Goal: Task Accomplishment & Management: Manage account settings

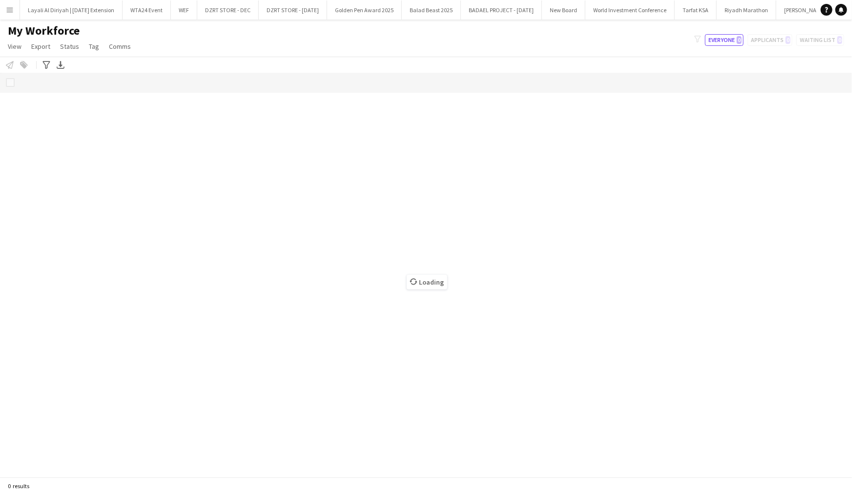
click at [4, 5] on button "Menu" at bounding box center [10, 10] width 20 height 20
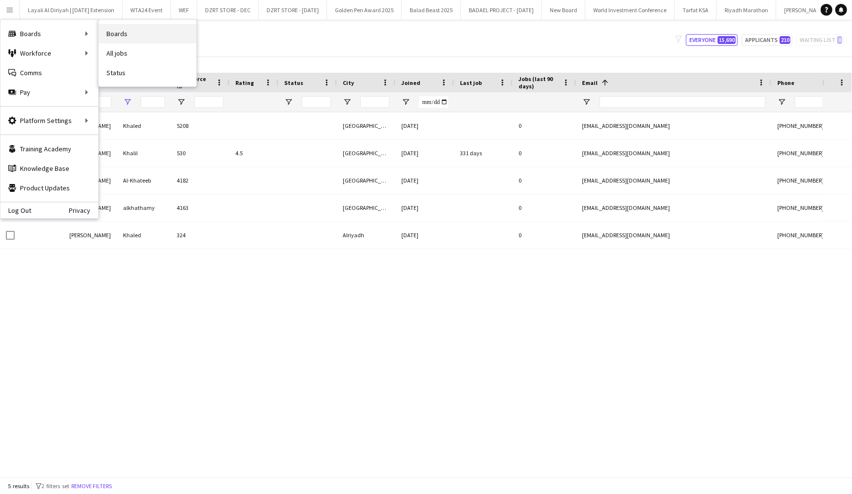
type input "********"
type input "***"
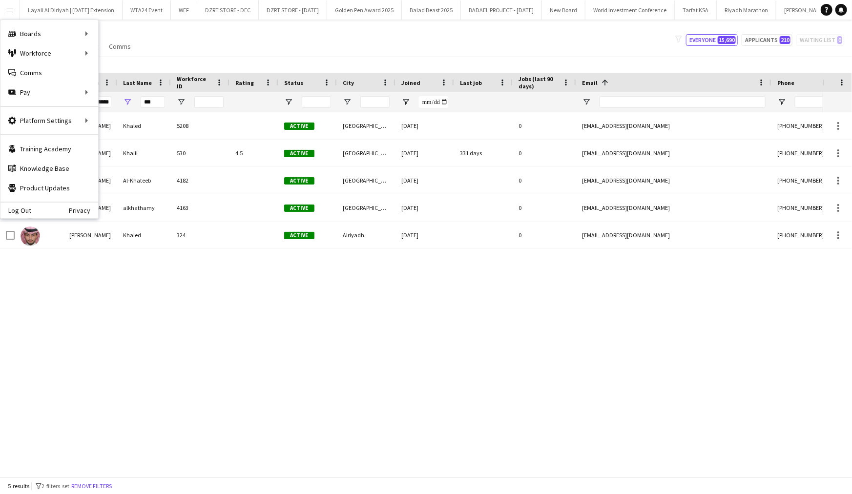
click at [187, 402] on div "[PERSON_NAME] 5208 Active الرياض [DATE] 0 [EMAIL_ADDRESS][DOMAIN_NAME] [PHONE_N…" at bounding box center [411, 294] width 823 height 365
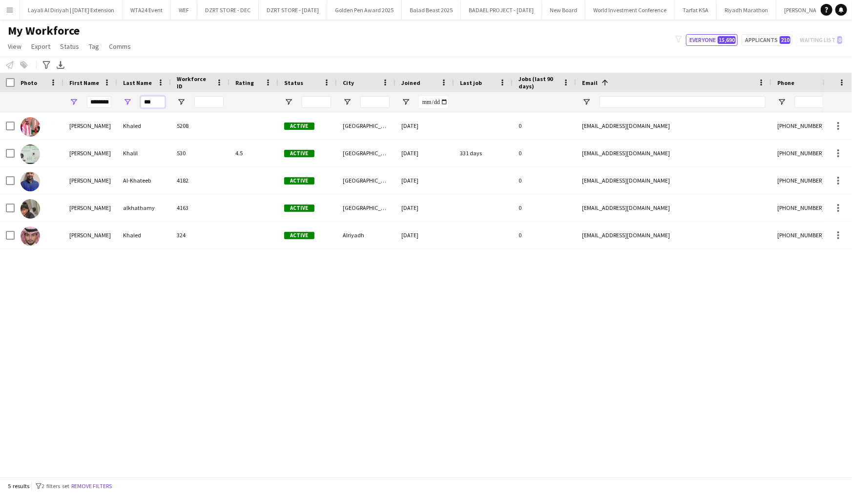
click at [154, 107] on input "***" at bounding box center [153, 102] width 24 height 12
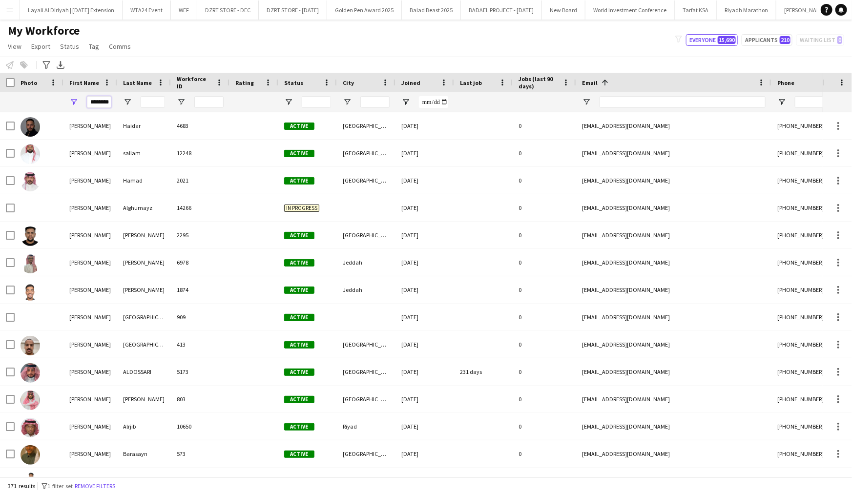
click at [96, 97] on input "********" at bounding box center [99, 102] width 24 height 12
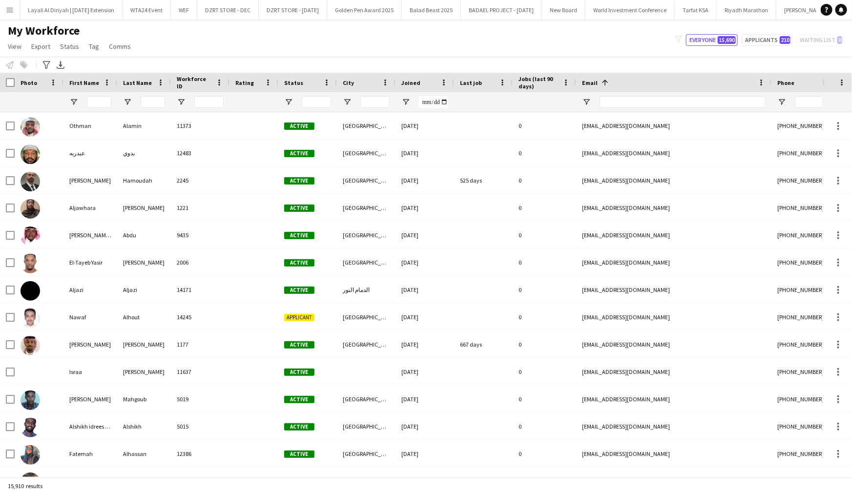
click at [8, 7] on app-icon "Menu" at bounding box center [10, 10] width 8 height 8
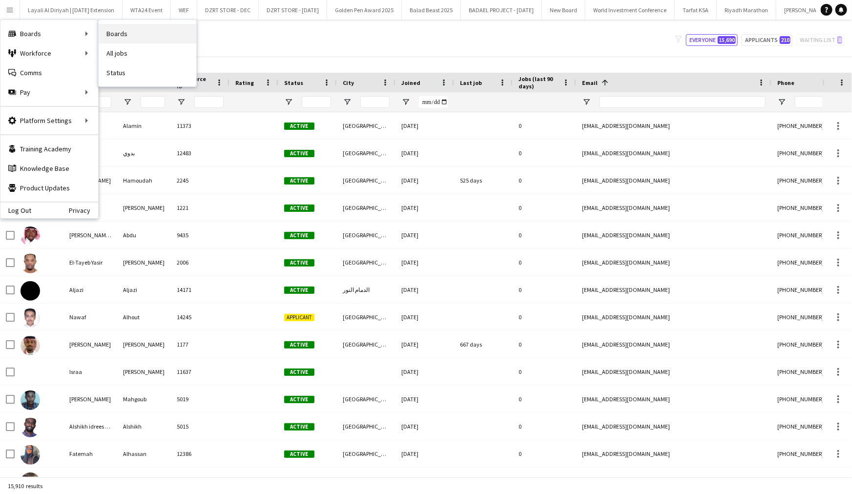
click at [138, 35] on link "Boards" at bounding box center [148, 34] width 98 height 20
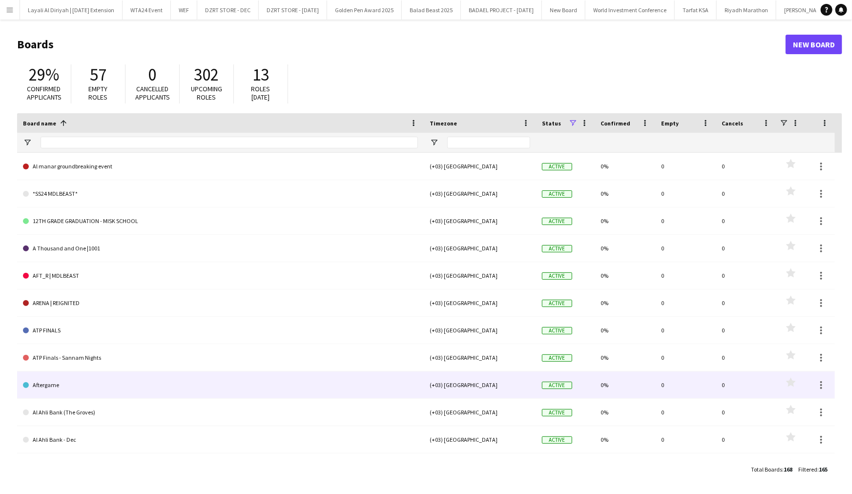
scroll to position [20, 0]
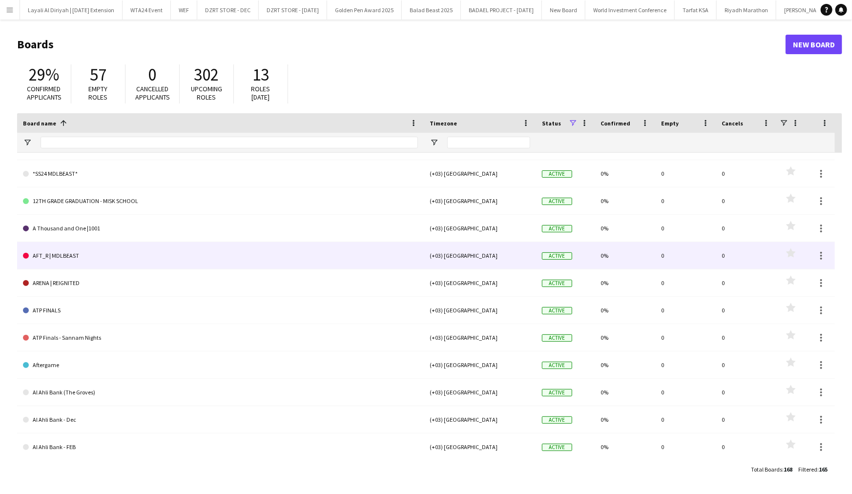
click at [147, 251] on link "AFT_R | MDLBEAST" at bounding box center [220, 255] width 395 height 27
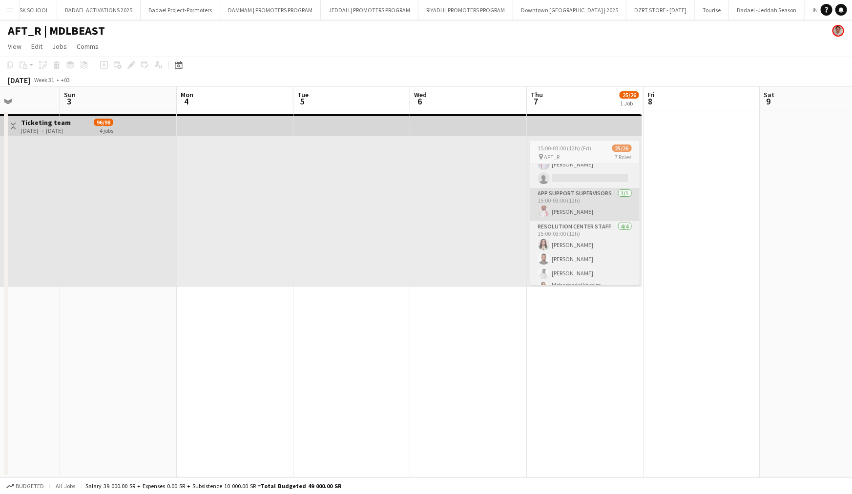
scroll to position [25, 0]
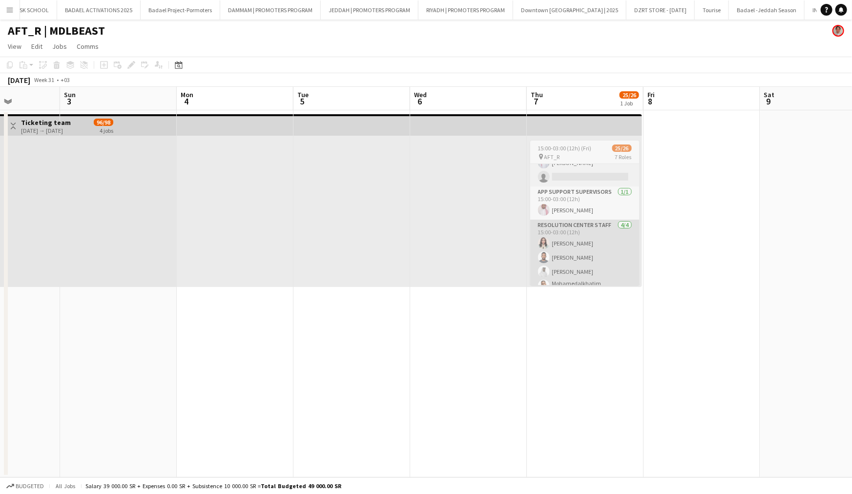
click at [588, 254] on app-card-role "Resolution Center Staff [DATE] 15:00-03:00 (12h) [PERSON_NAME] [PERSON_NAME] [P…" at bounding box center [584, 259] width 109 height 79
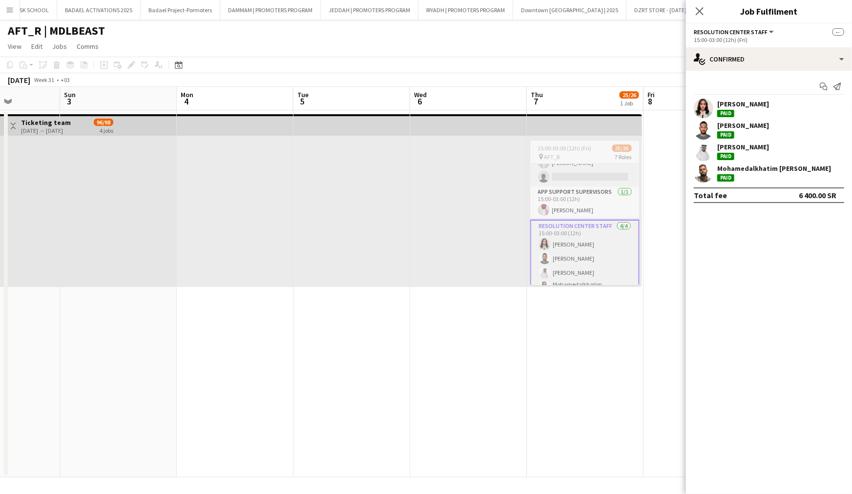
click at [705, 113] on app-user-avatar at bounding box center [704, 109] width 20 height 20
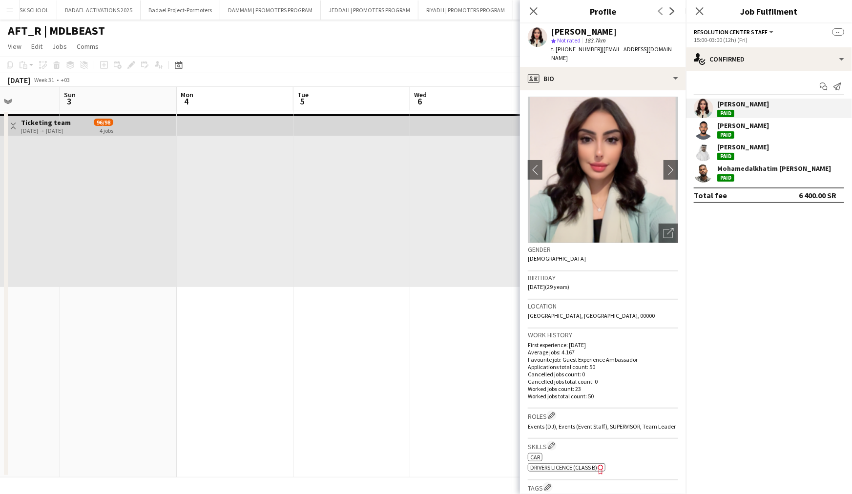
scroll to position [0, 0]
click at [702, 12] on icon "Close pop-in" at bounding box center [699, 10] width 9 height 9
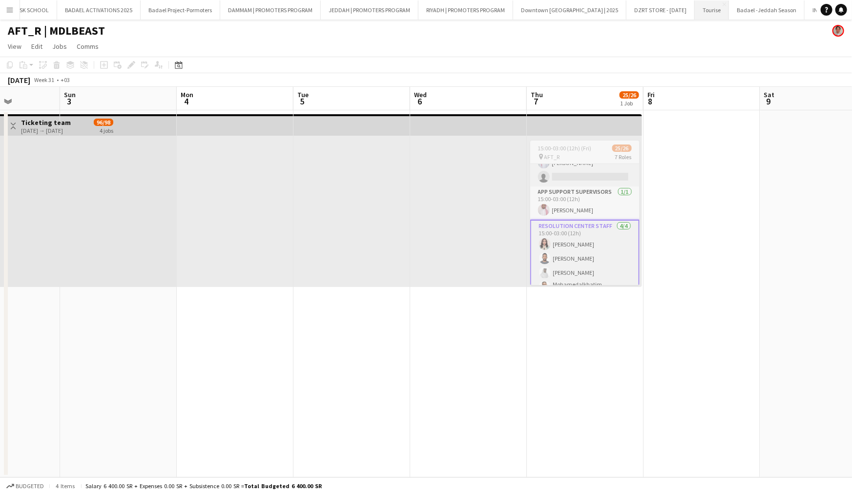
click at [695, 8] on button "Tourise Close" at bounding box center [712, 9] width 34 height 19
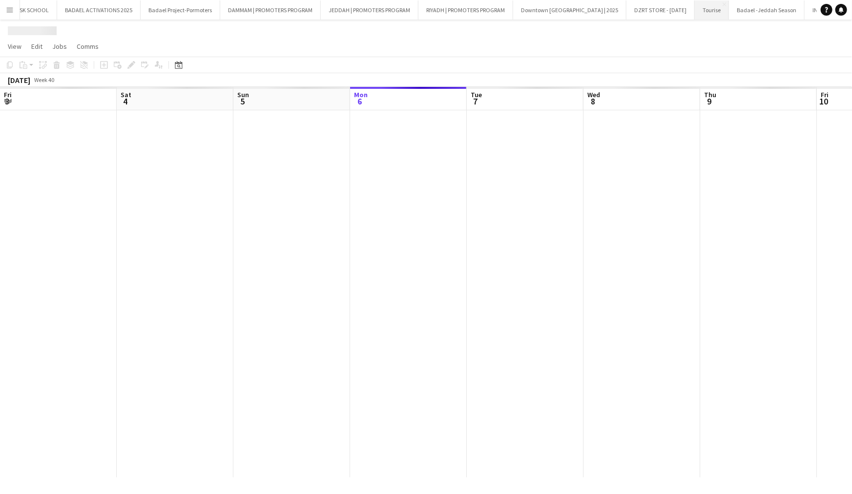
scroll to position [0, 233]
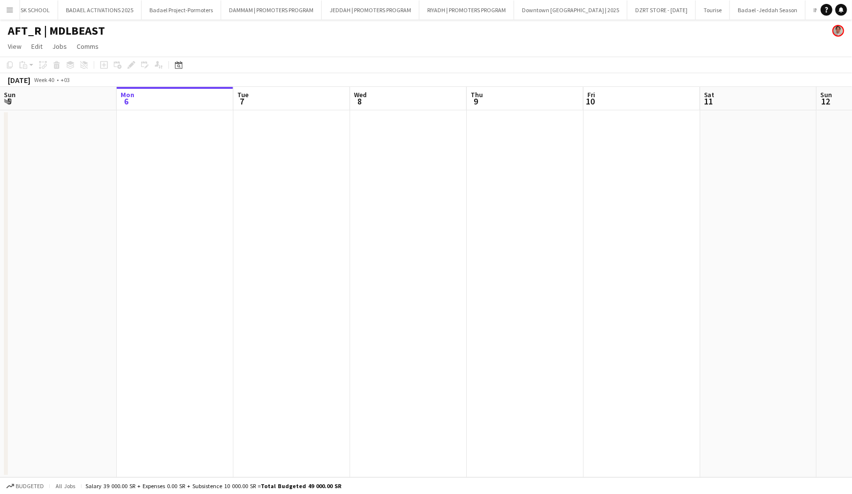
click at [11, 11] on app-icon "Menu" at bounding box center [10, 10] width 8 height 8
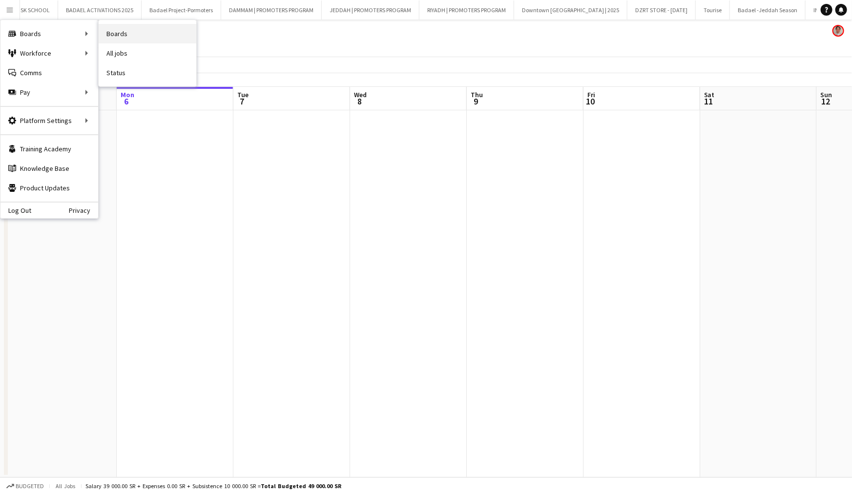
click at [148, 31] on link "Boards" at bounding box center [148, 34] width 98 height 20
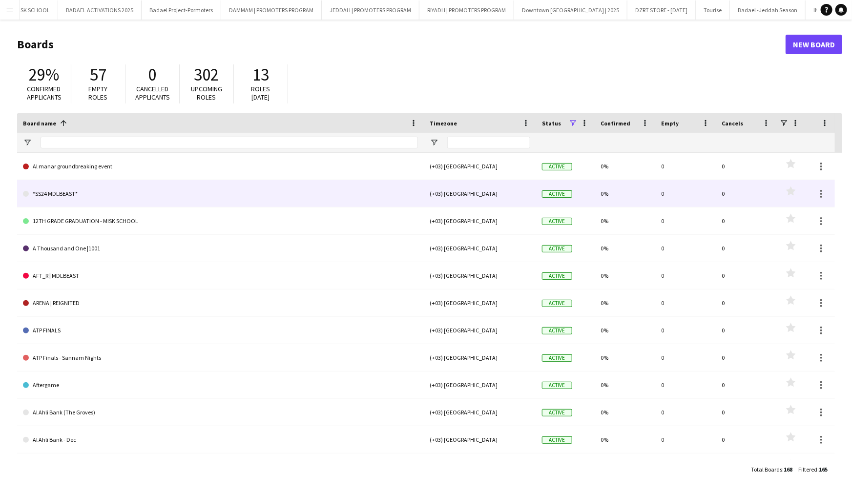
click at [162, 192] on link "*SS24 MDLBEAST*" at bounding box center [220, 193] width 395 height 27
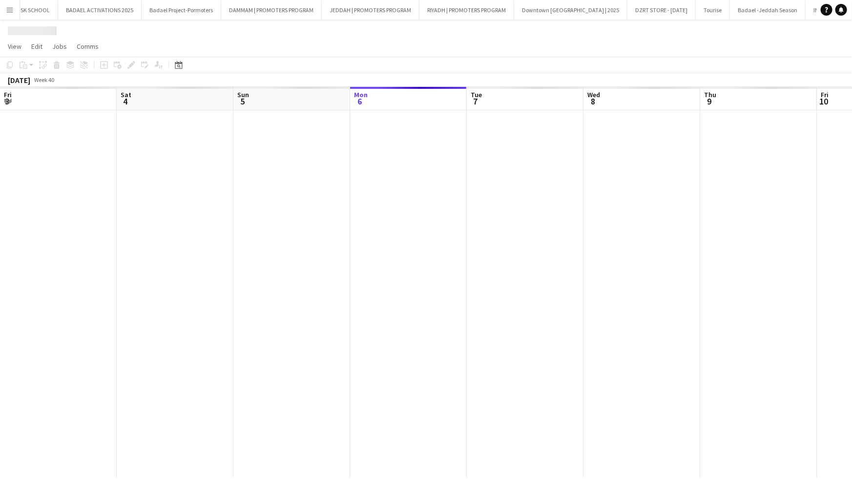
scroll to position [0, 233]
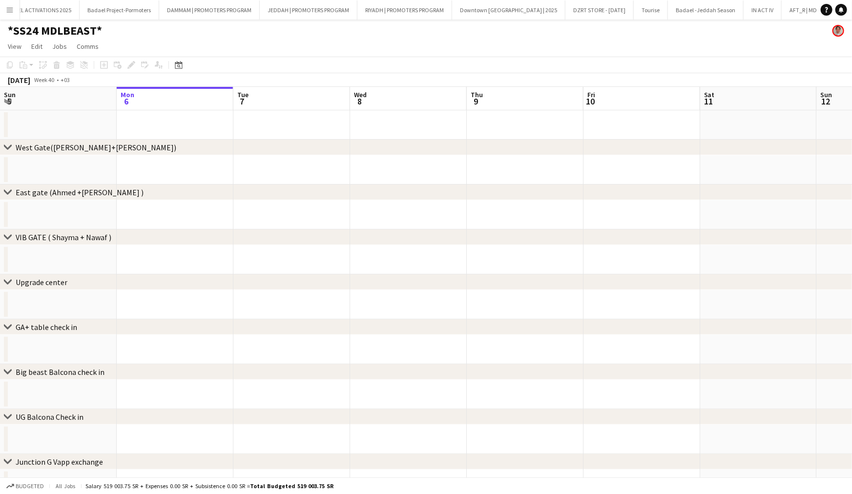
scroll to position [0, 2052]
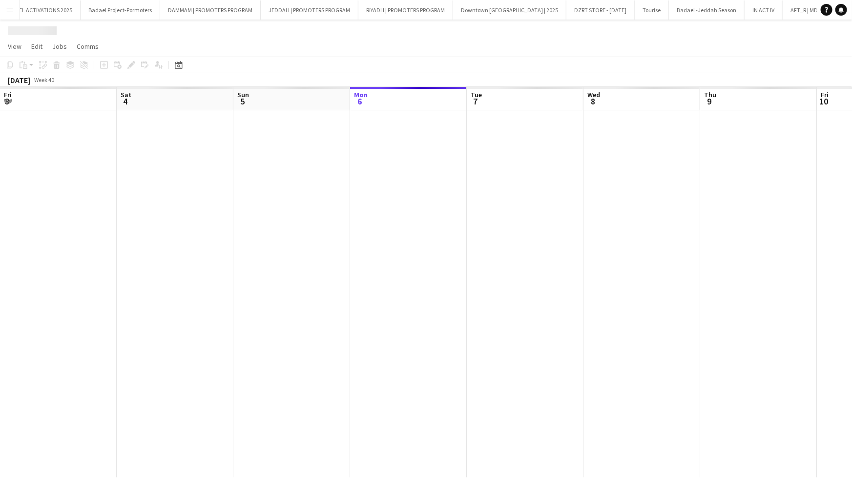
scroll to position [0, 233]
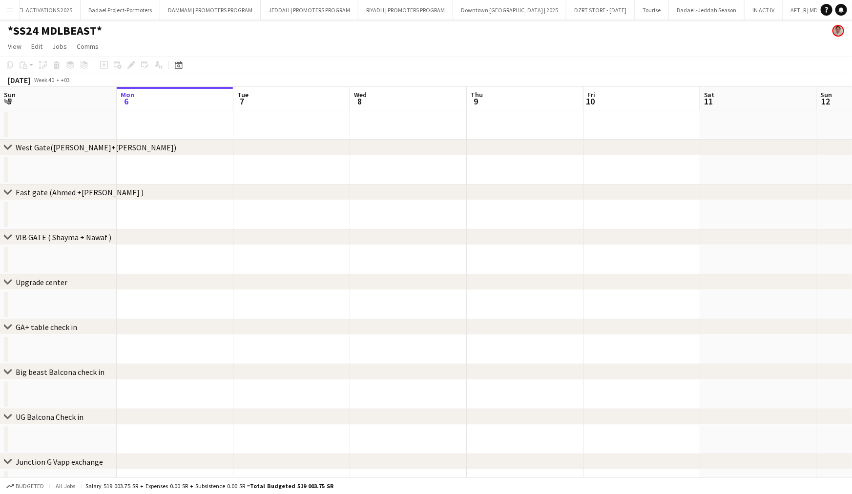
click at [24, 79] on div "[DATE]" at bounding box center [19, 80] width 22 height 10
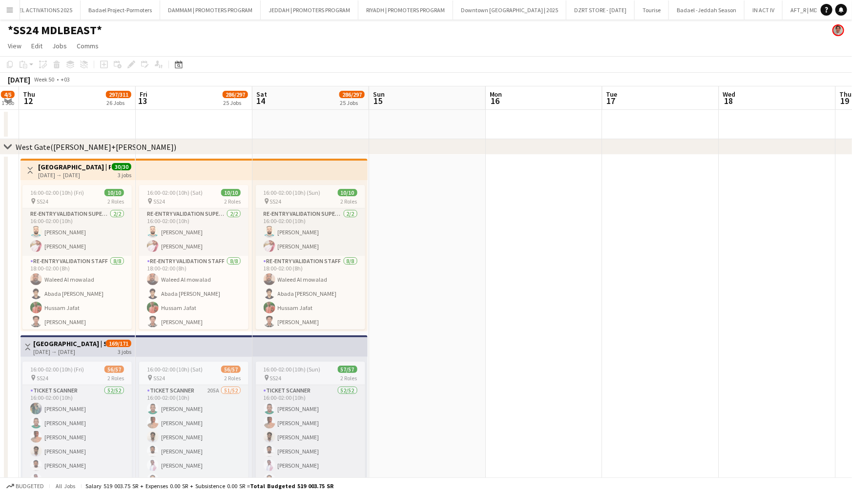
scroll to position [0, 416]
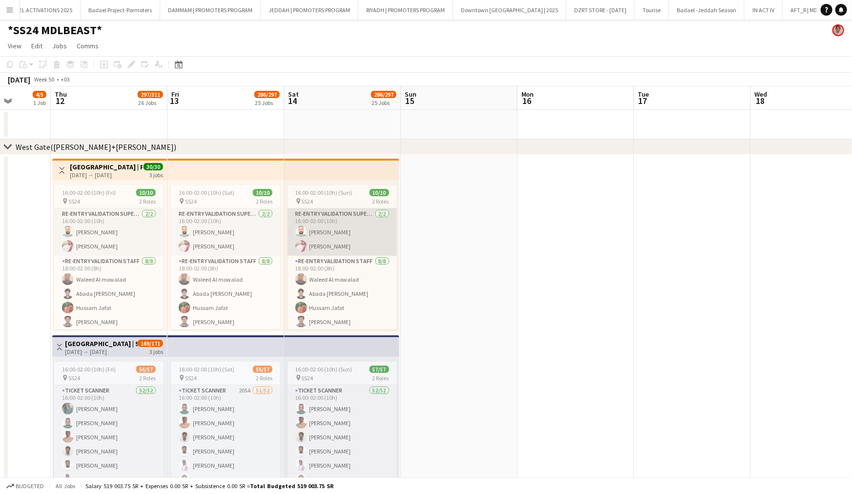
click at [332, 233] on app-card-role "Re-Entry Validation Supervisor [DATE] 16:00-02:00 (10h) [PERSON_NAME]" at bounding box center [342, 232] width 109 height 47
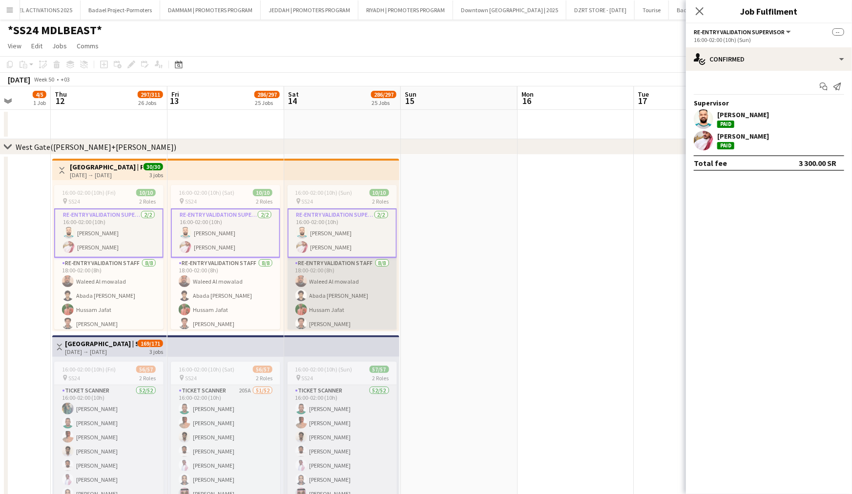
click at [334, 268] on app-card-role "Re-Entry Validation Staff [DATE] 18:00-02:00 (8h) [PERSON_NAME] ‏Abada ‏Abu [PE…" at bounding box center [342, 325] width 109 height 135
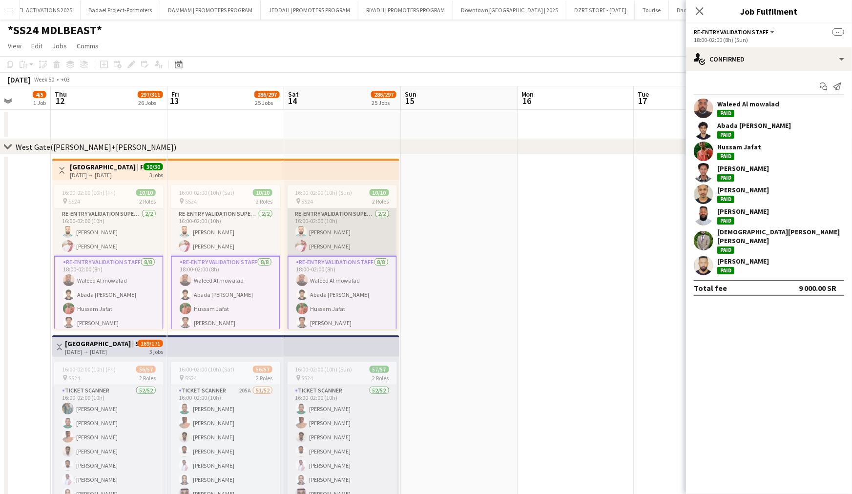
click at [353, 243] on app-card-role "Re-Entry Validation Supervisor [DATE] 16:00-02:00 (10h) [PERSON_NAME]" at bounding box center [342, 232] width 109 height 47
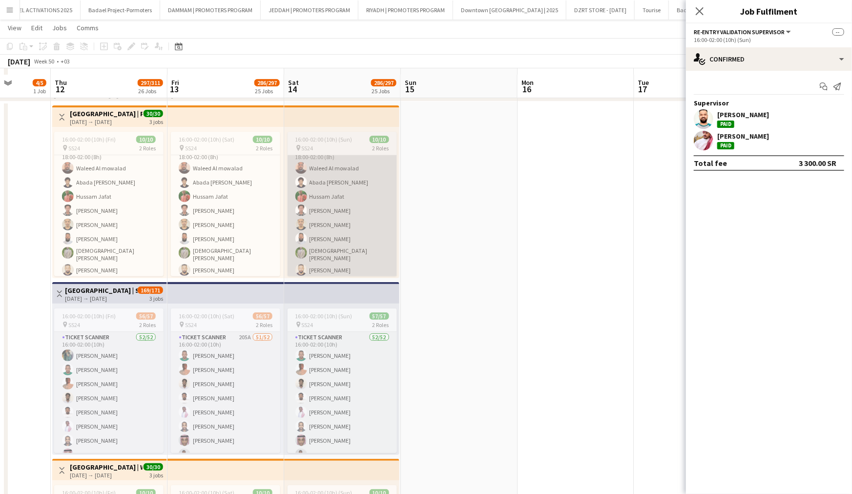
scroll to position [60, 0]
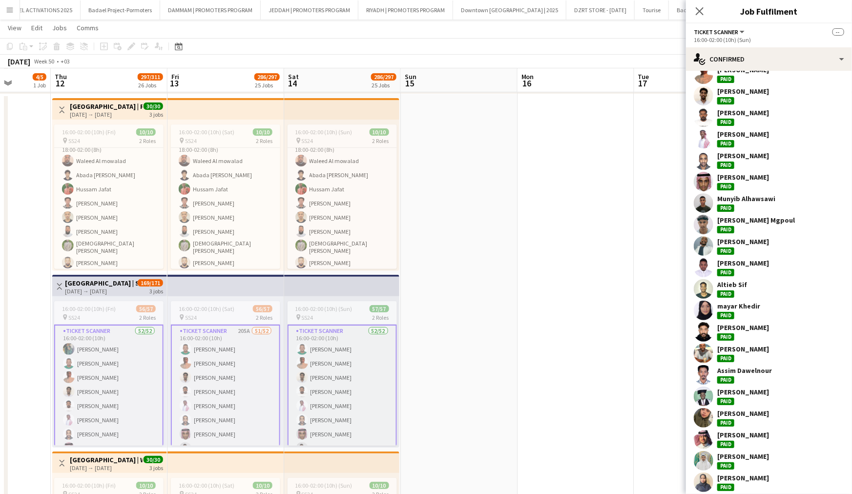
scroll to position [58, 0]
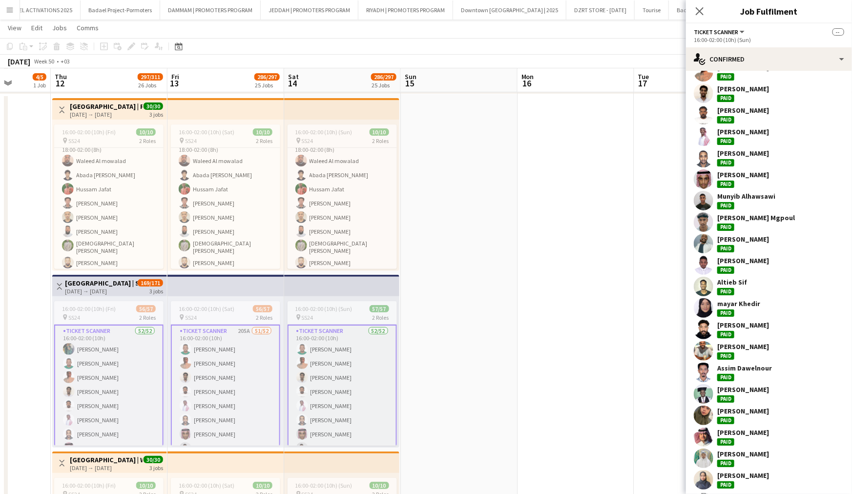
click at [752, 303] on div "mayar Khedir" at bounding box center [739, 303] width 43 height 9
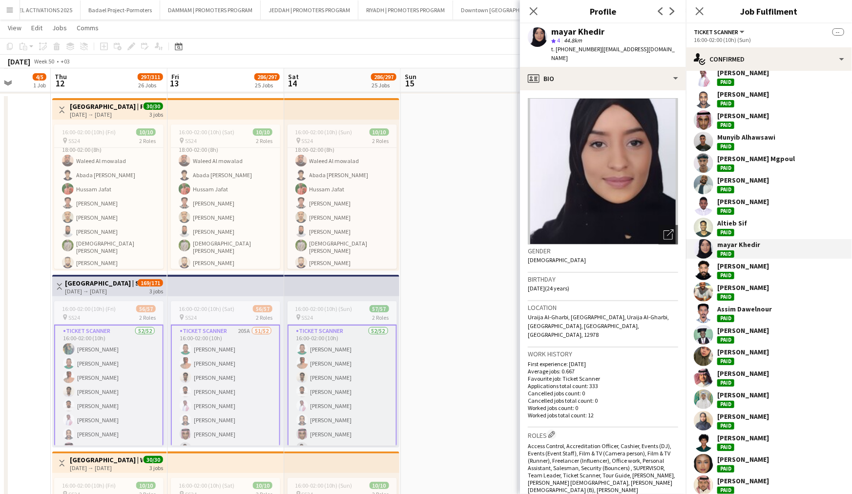
scroll to position [119, 0]
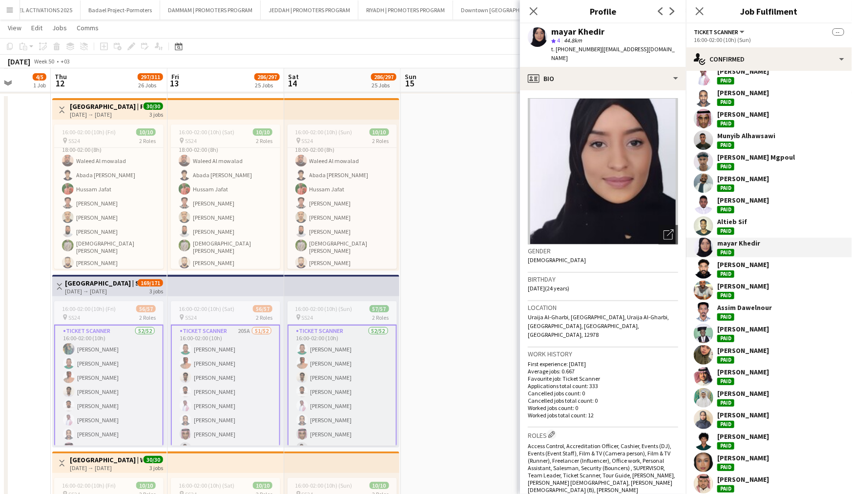
click at [744, 354] on div "[PERSON_NAME]" at bounding box center [744, 350] width 52 height 9
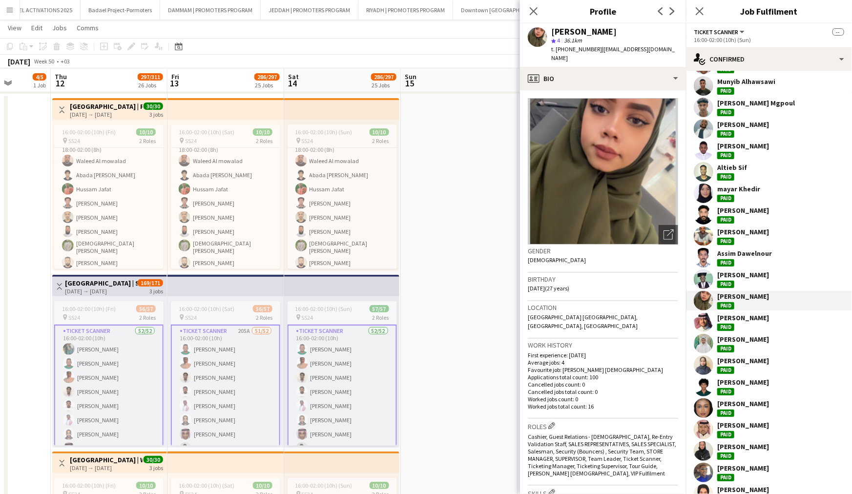
scroll to position [174, 0]
click at [745, 362] on div "[PERSON_NAME]" at bounding box center [744, 360] width 52 height 9
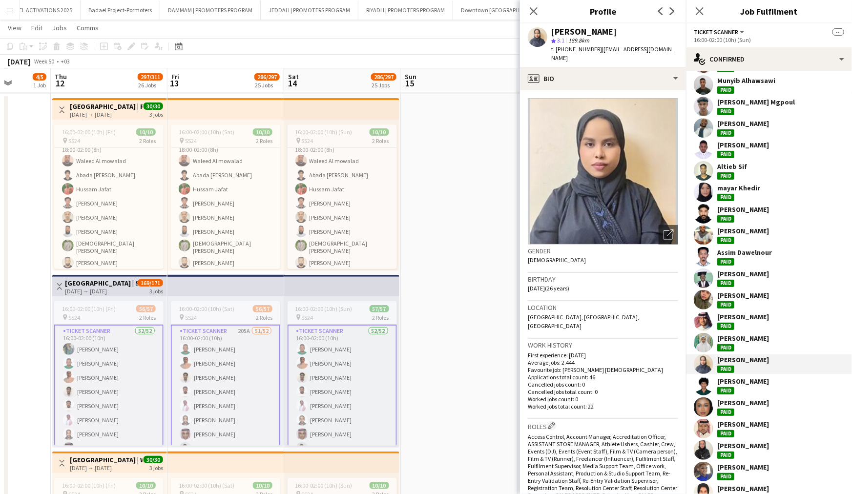
click at [742, 393] on div "[PERSON_NAME]" at bounding box center [744, 386] width 52 height 18
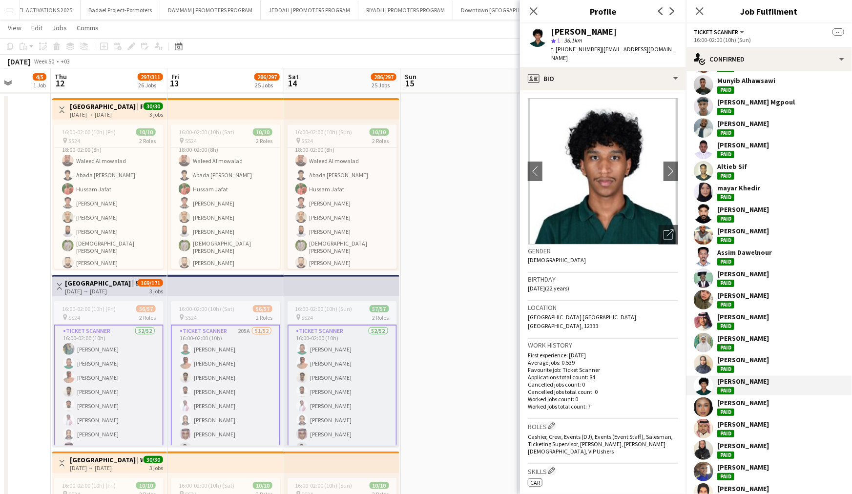
click at [742, 403] on div "[PERSON_NAME]" at bounding box center [744, 403] width 52 height 9
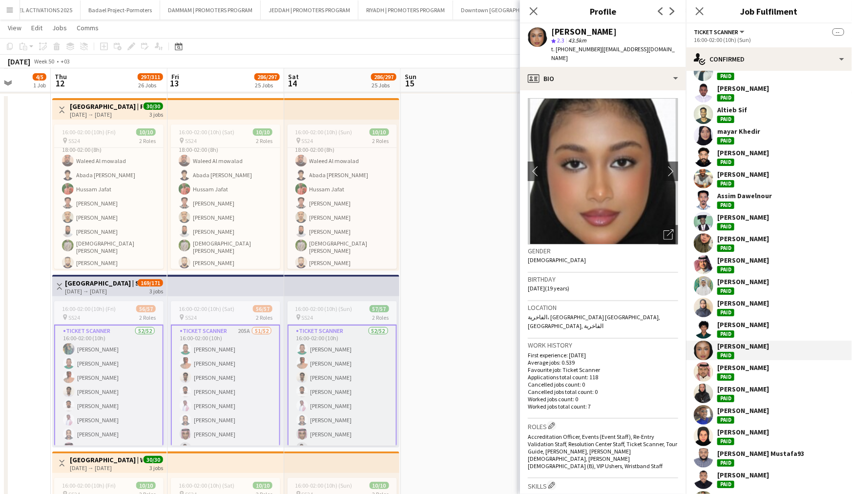
scroll to position [233, 0]
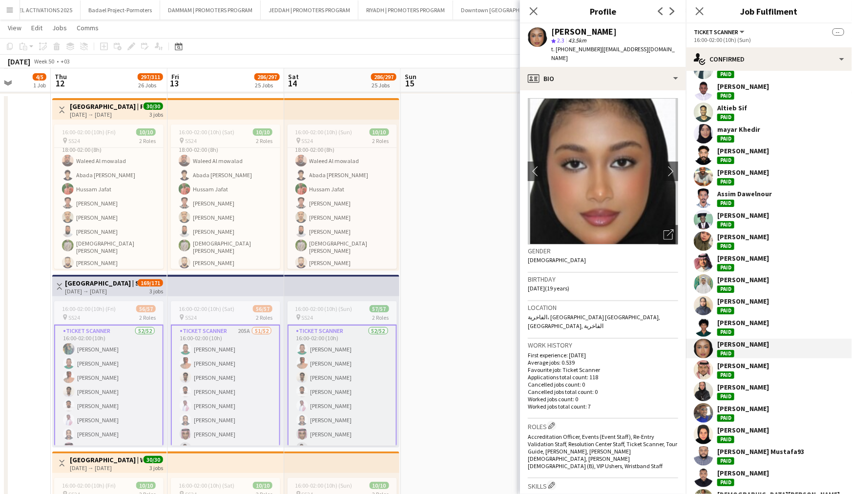
click at [746, 394] on div "[PERSON_NAME] Paid" at bounding box center [744, 392] width 52 height 18
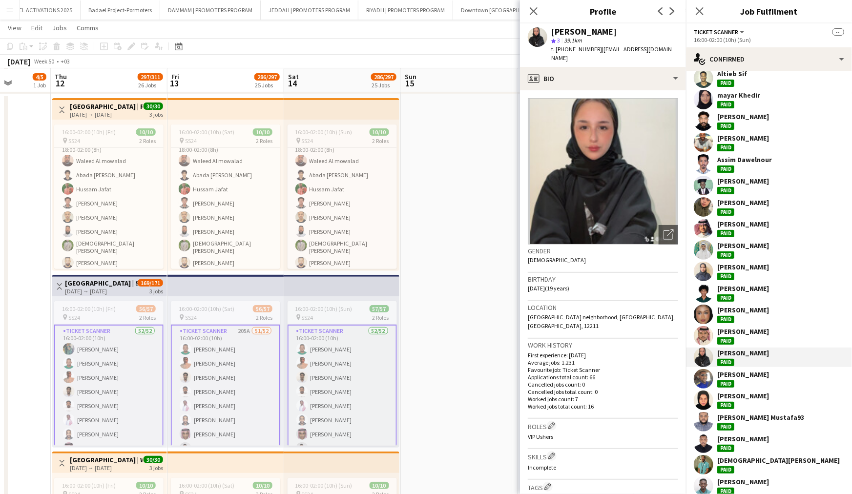
scroll to position [269, 0]
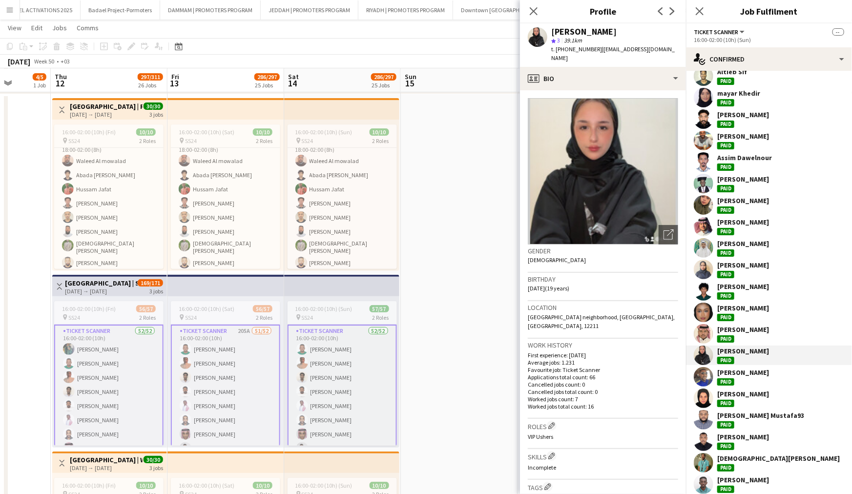
click at [746, 394] on div "[PERSON_NAME]" at bounding box center [744, 394] width 52 height 9
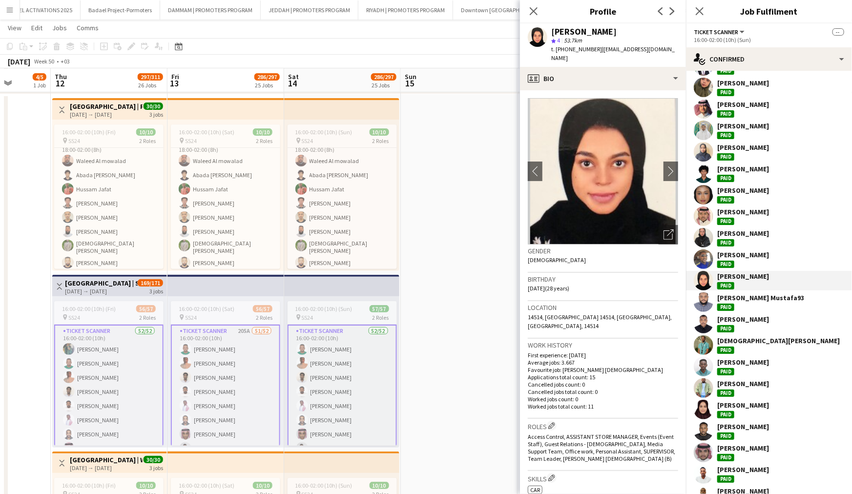
scroll to position [387, 0]
click at [746, 409] on div "[PERSON_NAME]" at bounding box center [744, 410] width 52 height 18
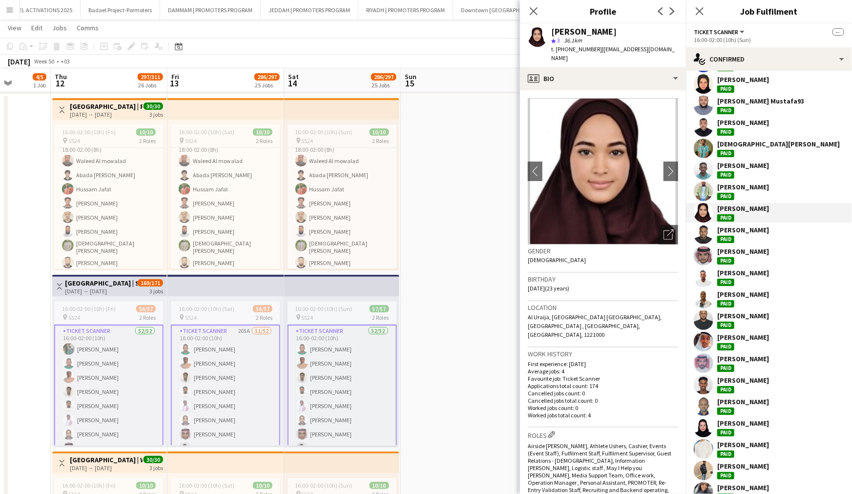
scroll to position [584, 0]
click at [744, 422] on div "[PERSON_NAME]" at bounding box center [744, 423] width 52 height 9
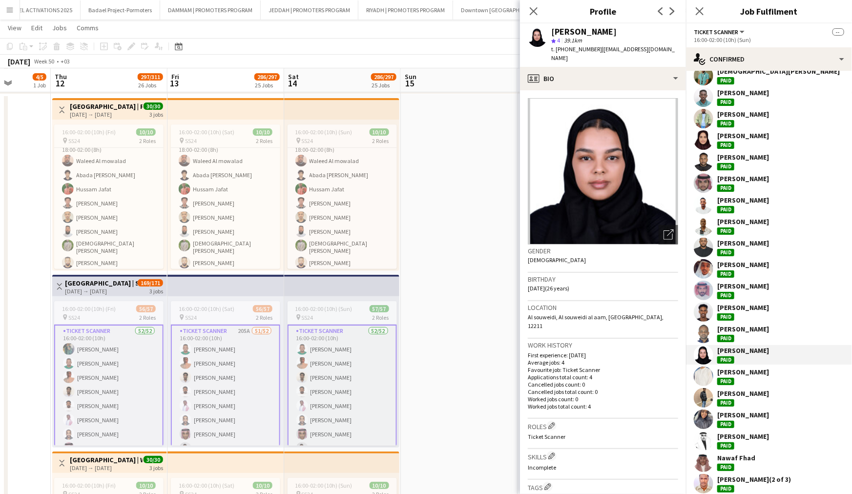
scroll to position [656, 0]
click at [774, 413] on div "[PERSON_NAME]" at bounding box center [769, 420] width 166 height 20
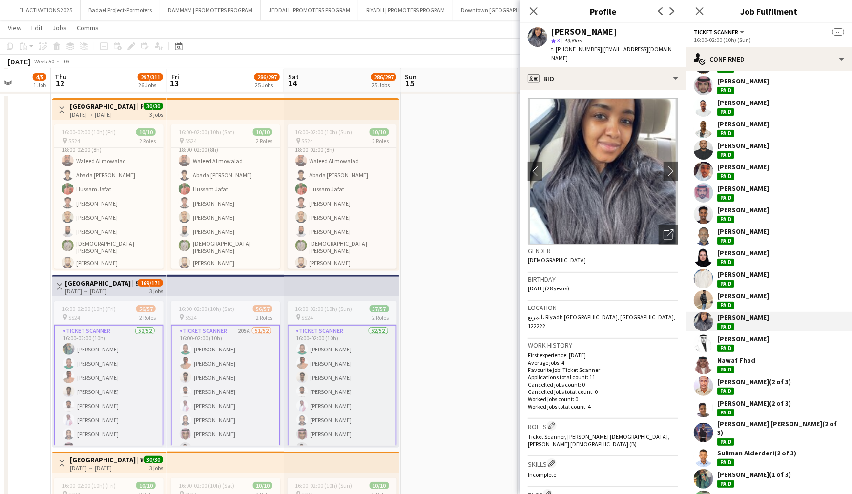
scroll to position [820, 0]
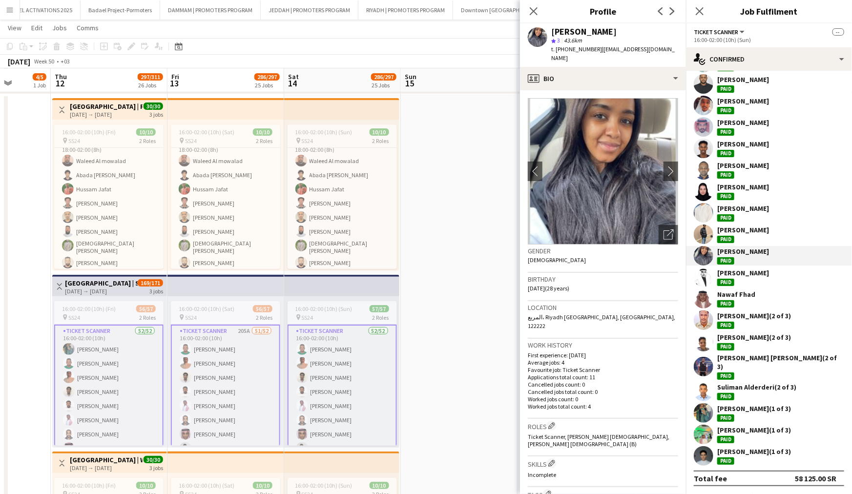
click at [774, 413] on div "[PERSON_NAME] (1 of 3) Paid" at bounding box center [755, 413] width 74 height 18
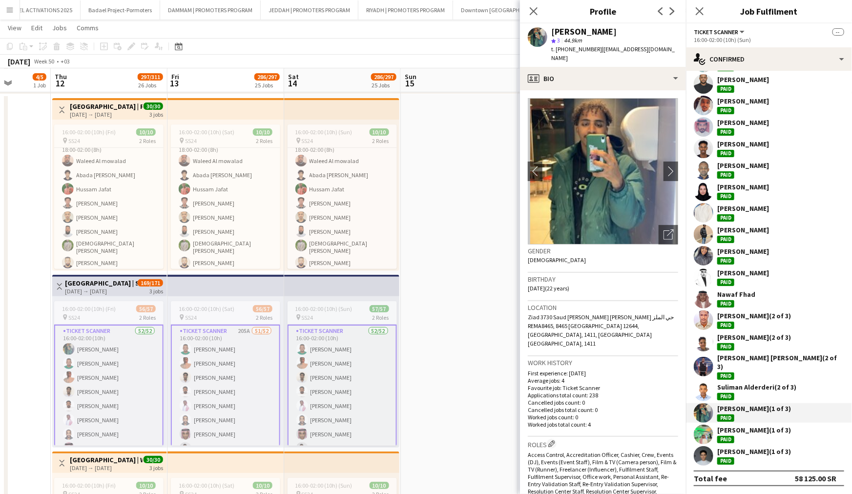
click at [759, 462] on div "[PERSON_NAME] (1 of 3) Paid" at bounding box center [755, 456] width 74 height 18
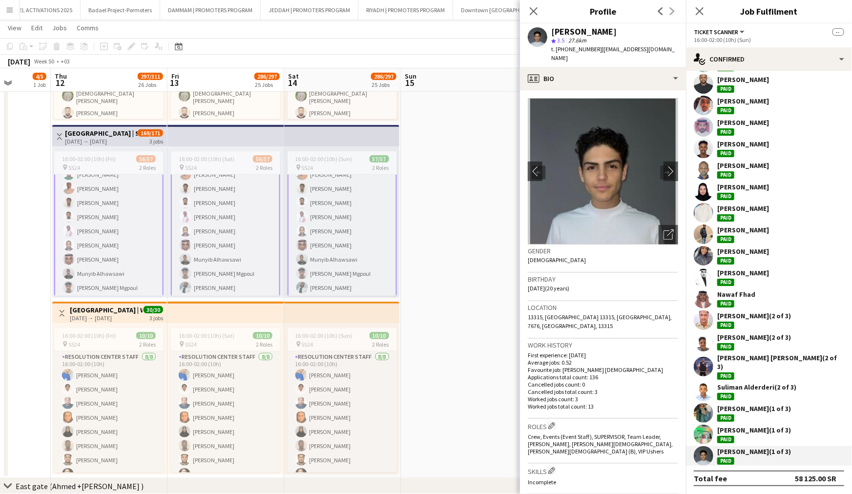
scroll to position [0, 424]
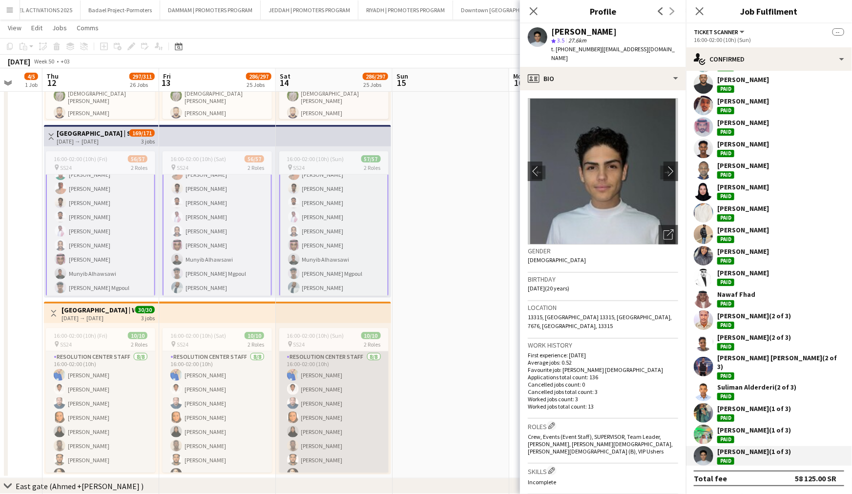
click at [354, 385] on app-card-role "Resolution Center Staff [DATE] 16:00-02:00 (10h) [PERSON_NAME] [PERSON_NAME] Sh…" at bounding box center [333, 418] width 109 height 132
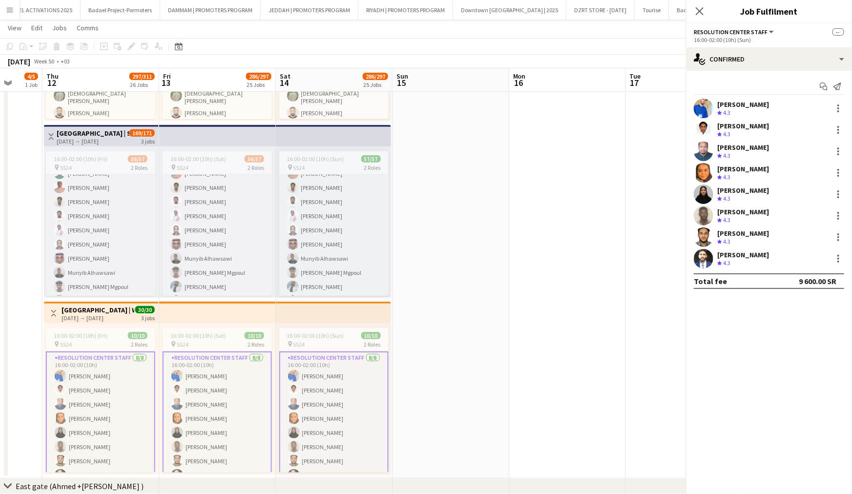
scroll to position [0, 0]
click at [711, 176] on app-user-avatar at bounding box center [704, 173] width 20 height 20
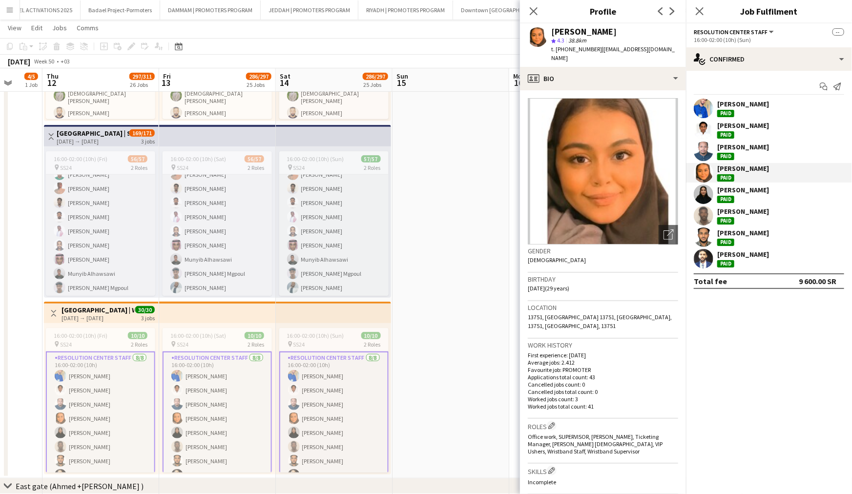
click at [704, 192] on app-user-avatar at bounding box center [704, 195] width 20 height 20
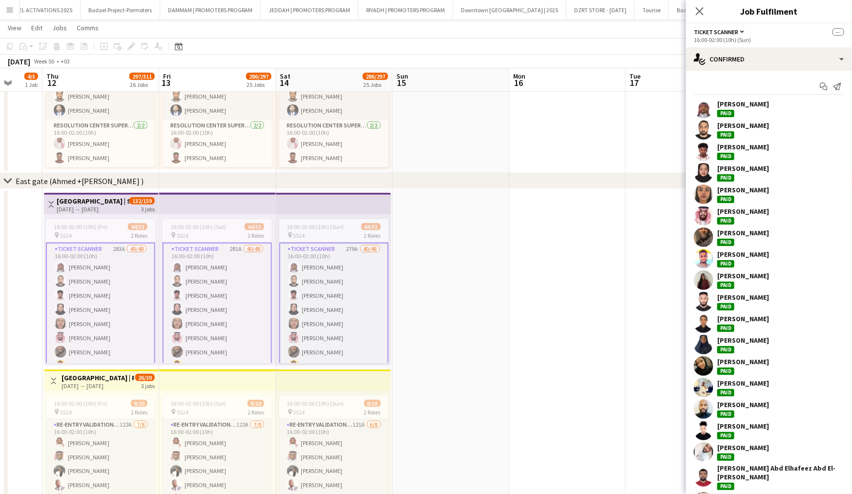
click at [705, 173] on app-user-avatar at bounding box center [704, 173] width 20 height 20
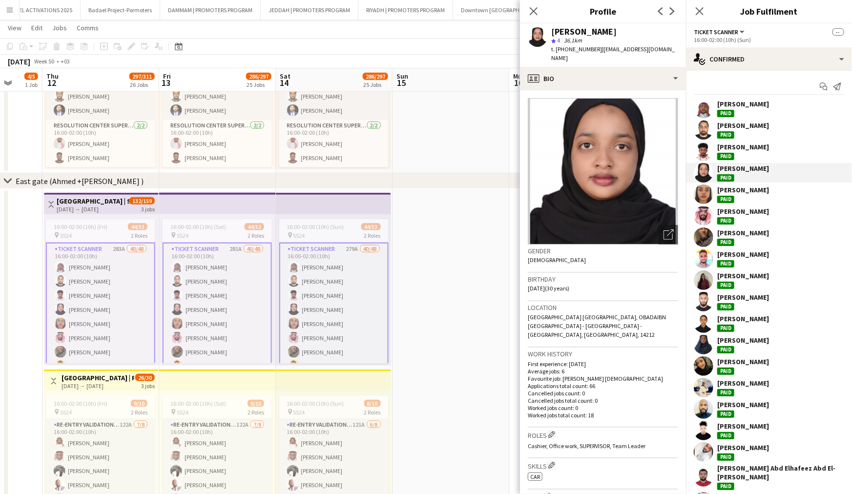
click at [704, 195] on app-user-avatar at bounding box center [704, 195] width 20 height 20
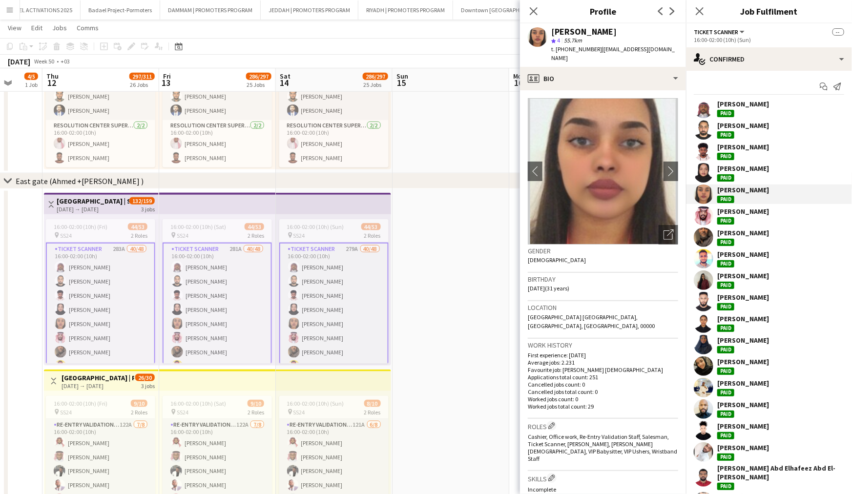
click at [705, 278] on app-user-avatar at bounding box center [704, 281] width 20 height 20
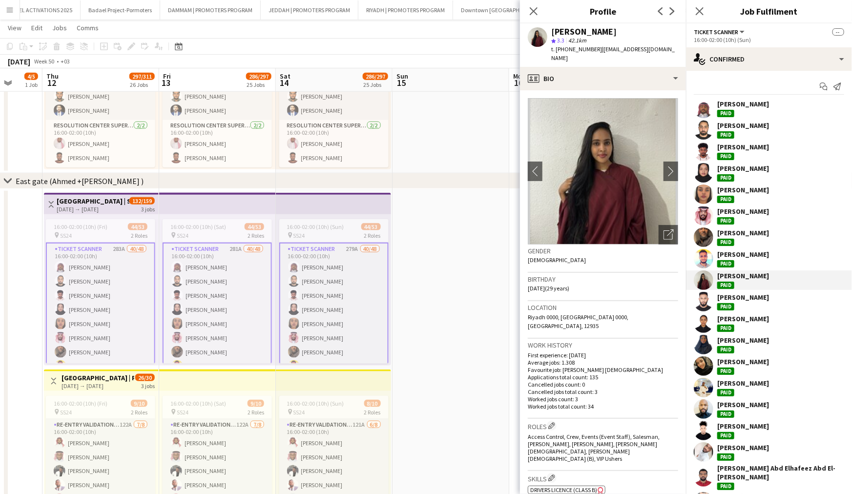
click at [704, 325] on app-user-avatar at bounding box center [704, 324] width 20 height 20
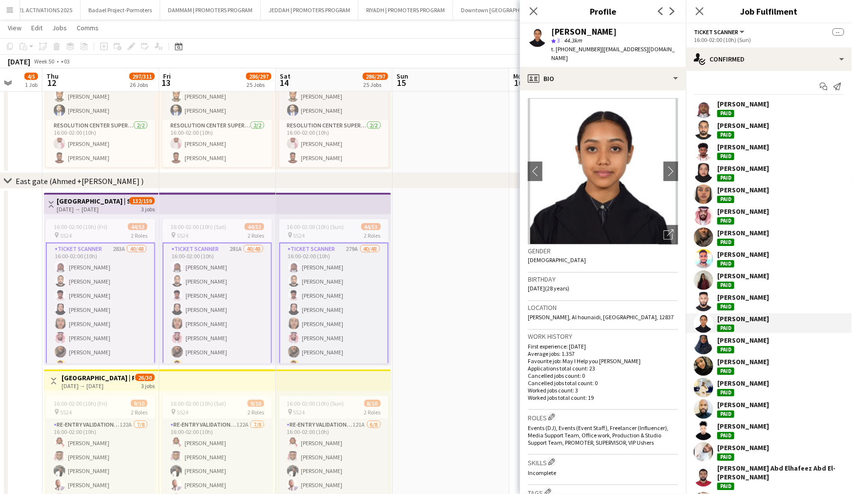
click at [703, 342] on app-user-avatar at bounding box center [704, 345] width 20 height 20
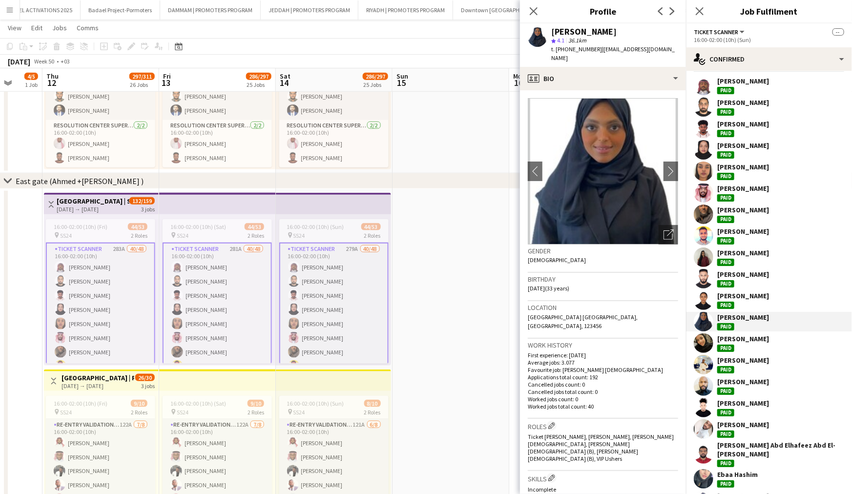
click at [703, 342] on app-user-avatar at bounding box center [704, 344] width 20 height 20
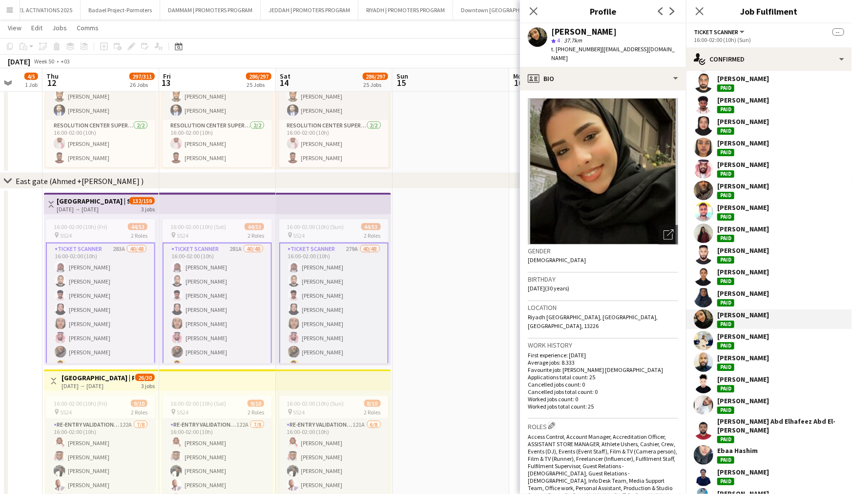
scroll to position [49, 0]
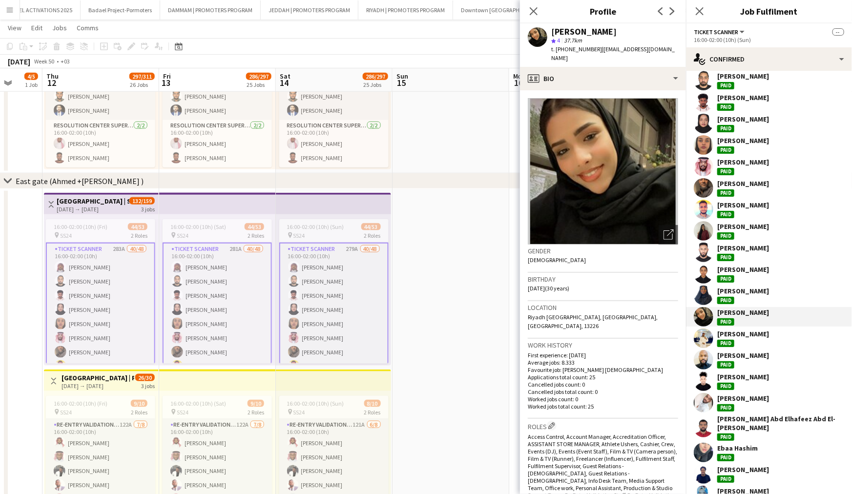
click at [703, 342] on app-user-avatar at bounding box center [704, 339] width 20 height 20
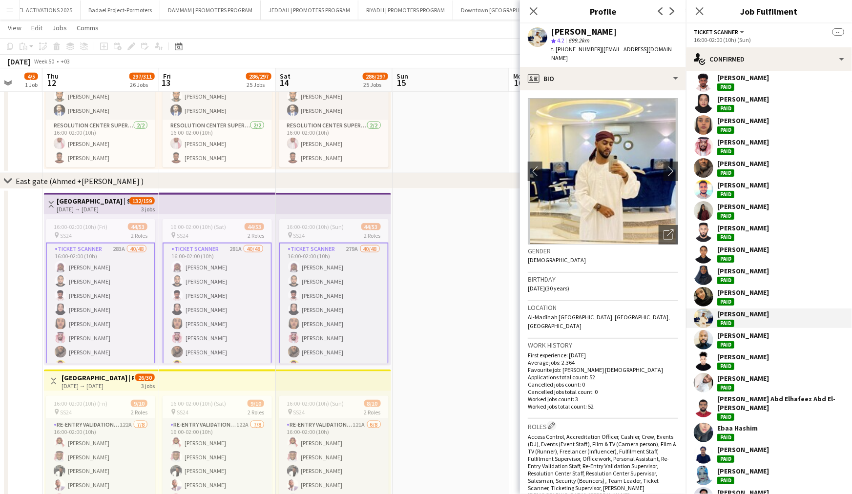
scroll to position [71, 0]
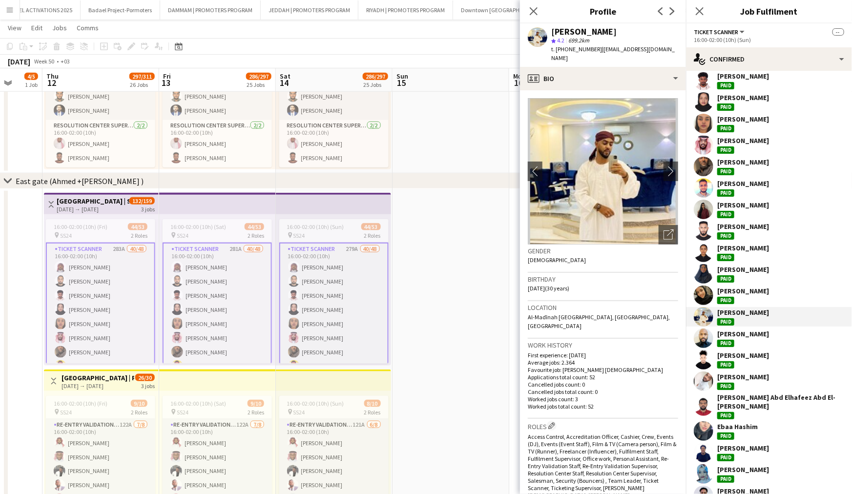
click at [703, 342] on app-user-avatar at bounding box center [704, 339] width 20 height 20
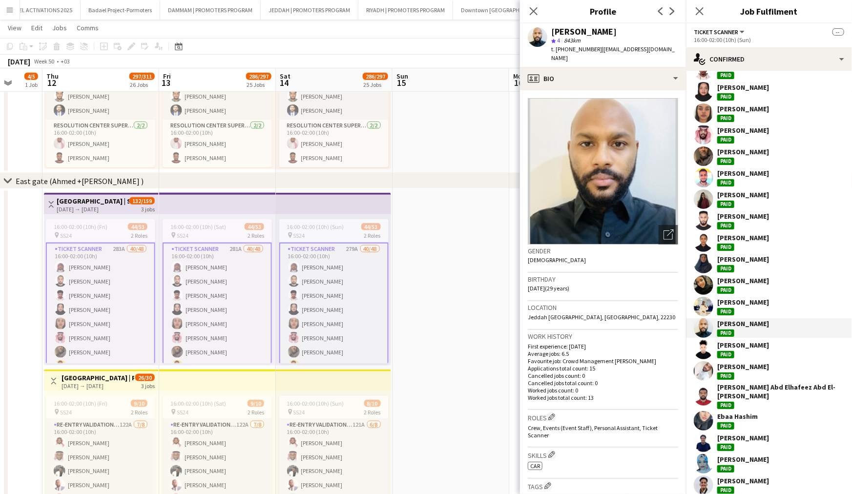
scroll to position [87, 0]
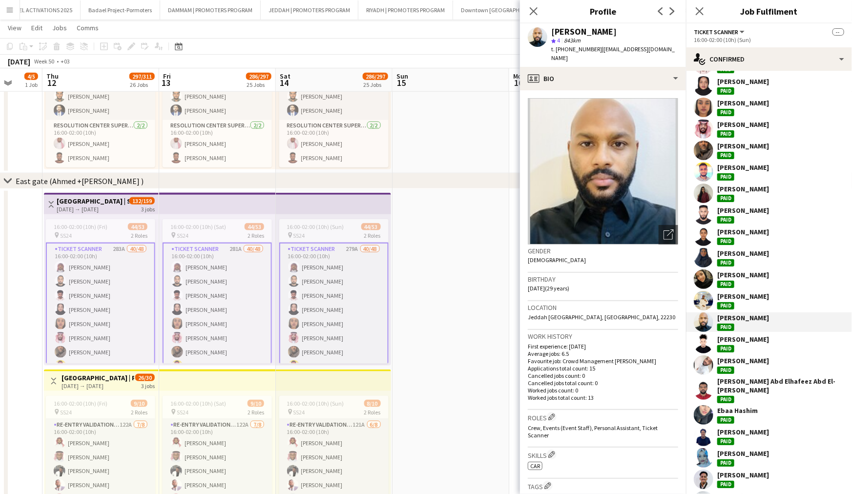
click at [707, 405] on app-user-avatar at bounding box center [704, 415] width 20 height 20
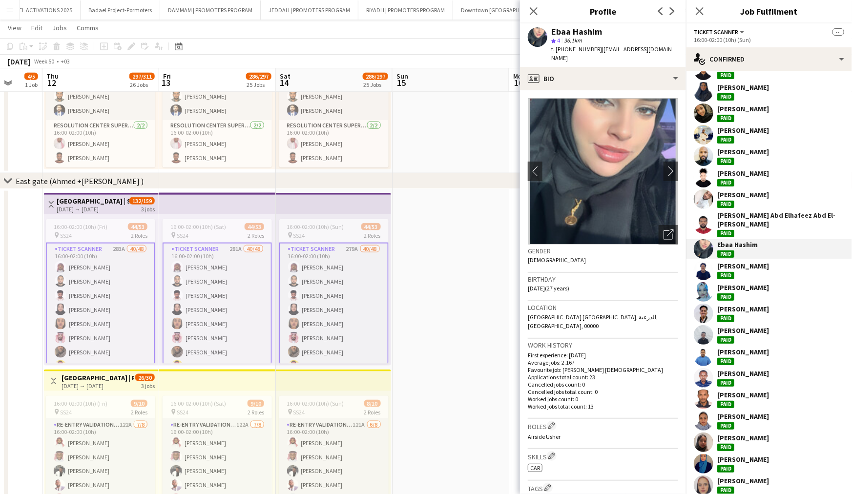
scroll to position [256, 0]
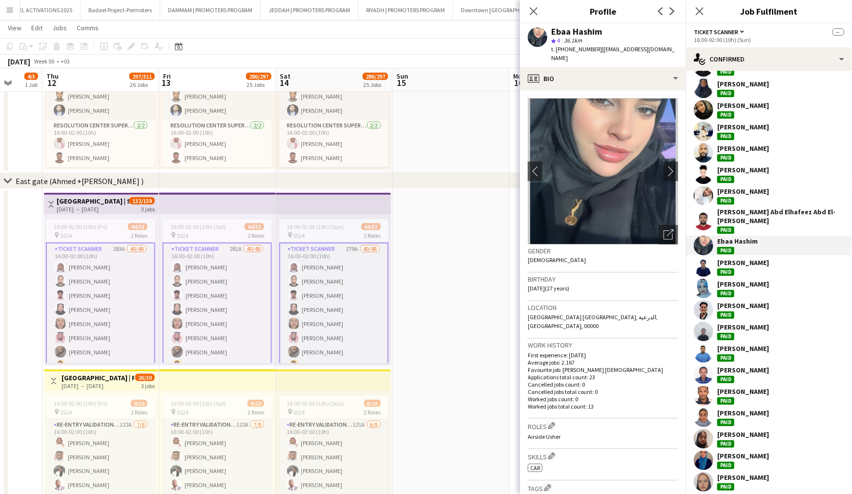
click at [707, 408] on app-user-avatar at bounding box center [704, 418] width 20 height 20
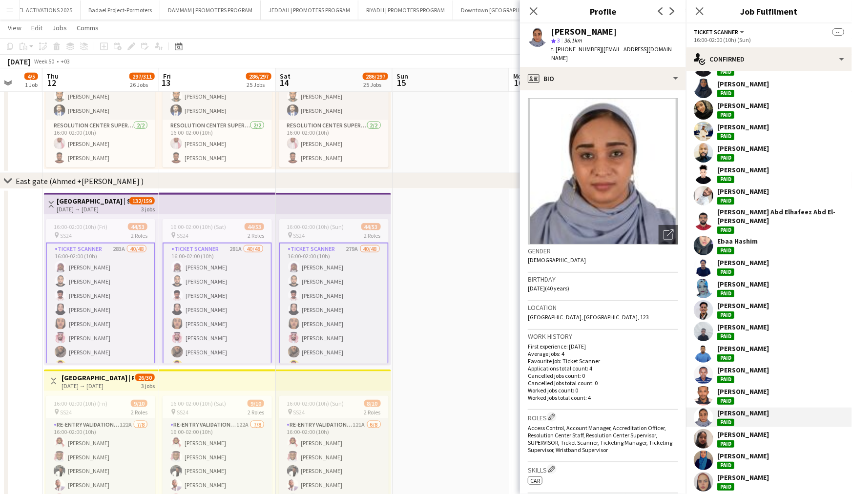
click at [706, 430] on app-user-avatar at bounding box center [704, 439] width 20 height 20
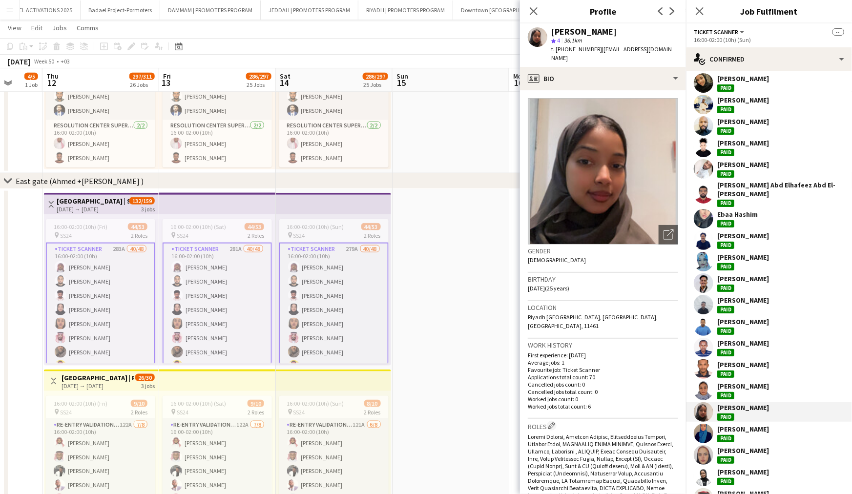
click at [706, 430] on app-user-avatar at bounding box center [704, 434] width 20 height 20
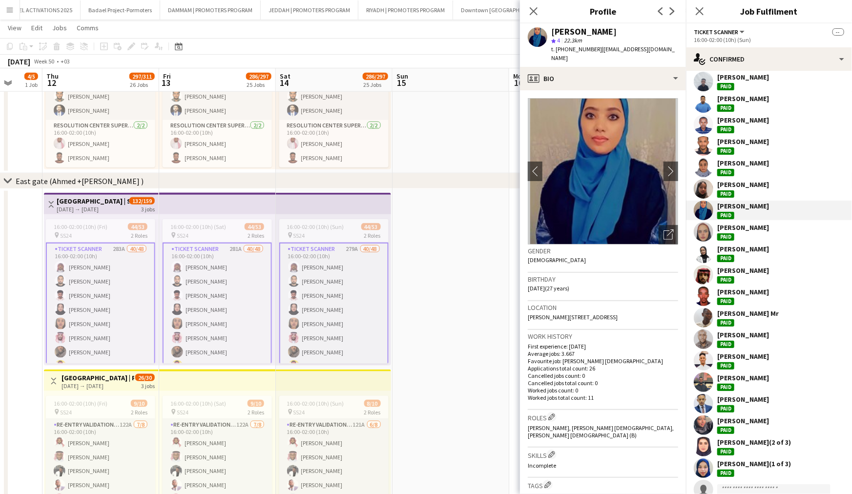
scroll to position [510, 0]
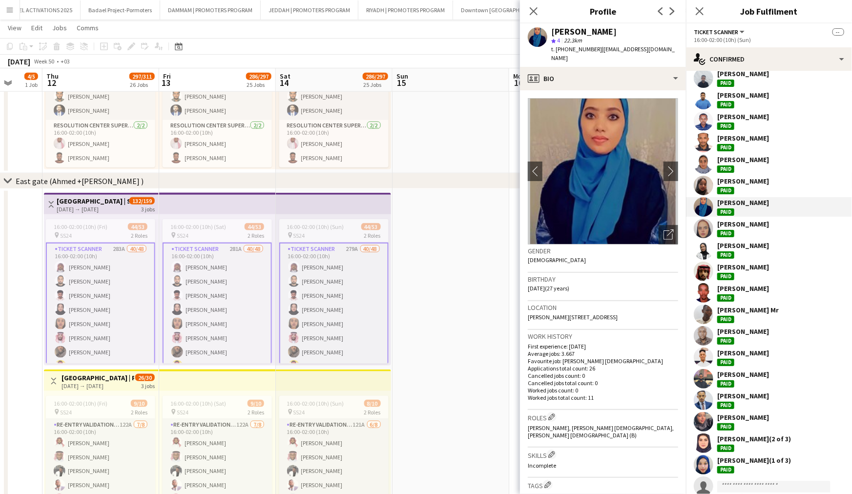
click at [706, 434] on app-user-avatar at bounding box center [704, 444] width 20 height 20
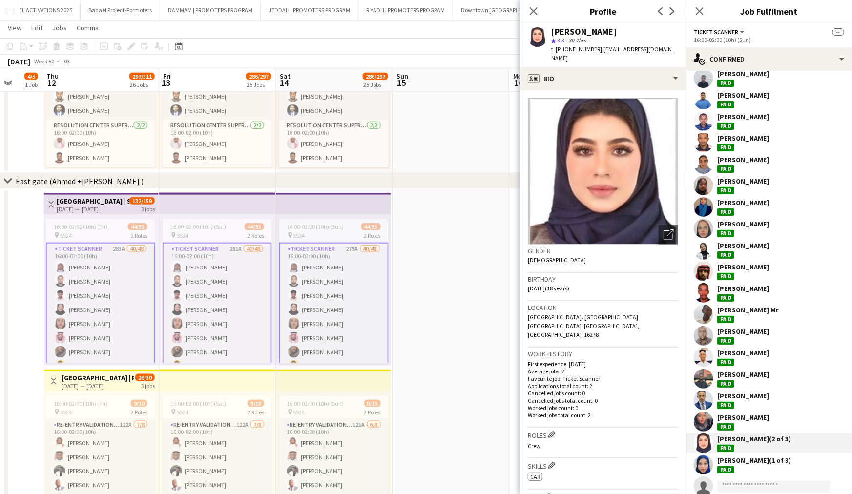
drag, startPoint x: 626, startPoint y: 32, endPoint x: 577, endPoint y: 30, distance: 48.9
click at [577, 30] on div "[PERSON_NAME]" at bounding box center [615, 31] width 127 height 9
click at [671, 68] on div "profile Bio" at bounding box center [603, 78] width 166 height 23
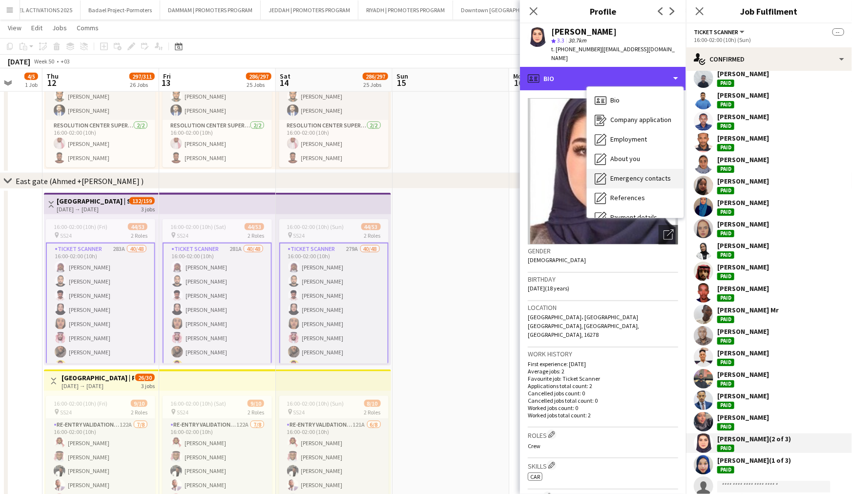
scroll to position [72, 0]
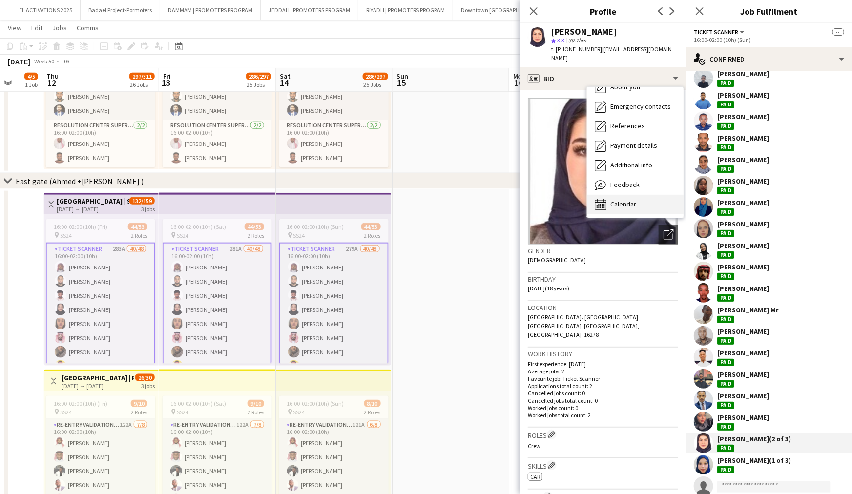
click at [642, 195] on div "Calendar Calendar" at bounding box center [635, 205] width 97 height 20
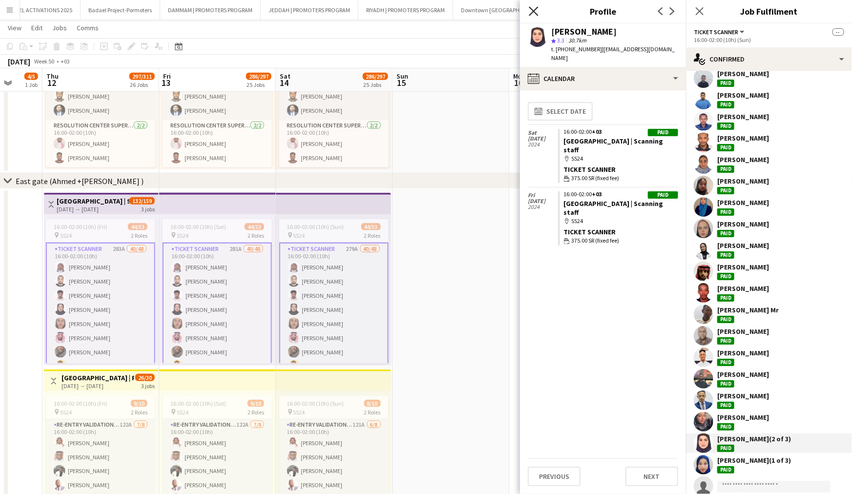
click at [531, 12] on icon "Close pop-in" at bounding box center [533, 10] width 9 height 9
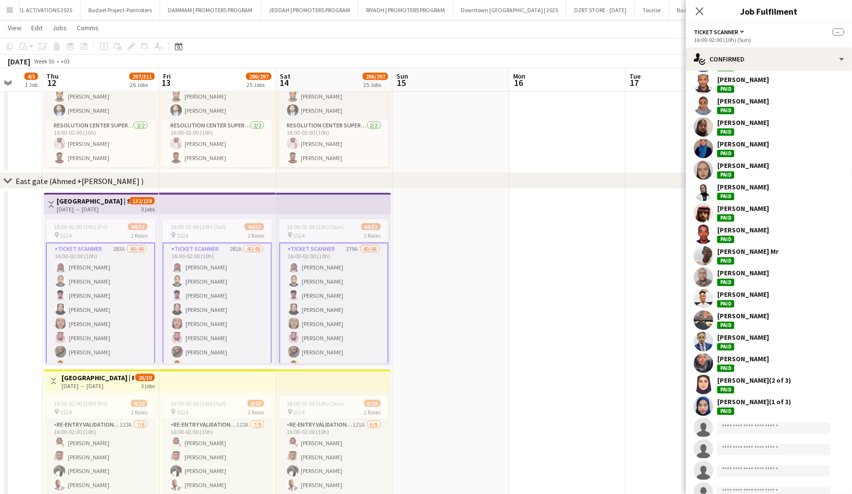
scroll to position [571, 0]
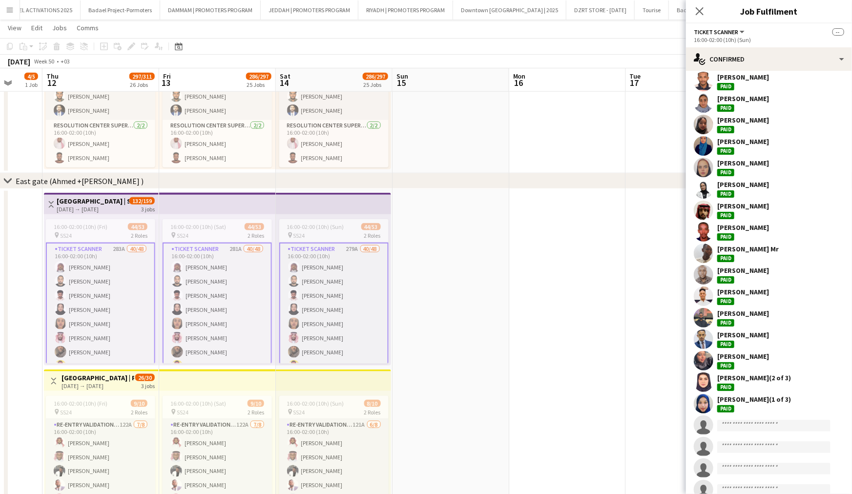
click at [755, 374] on div "[PERSON_NAME] (2 of 3)" at bounding box center [755, 378] width 74 height 9
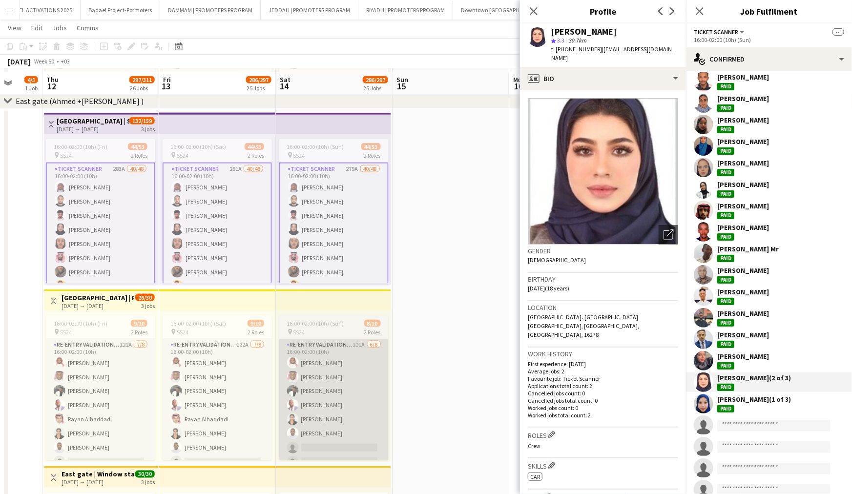
scroll to position [599, 0]
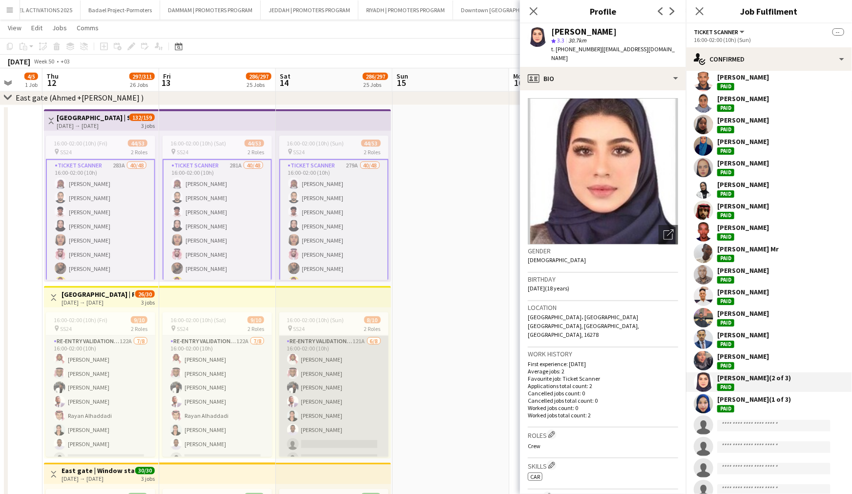
click at [333, 386] on app-card-role "Re-Entry Validation Staff 121A [DATE] 16:00-02:00 (10h) [PERSON_NAME] [PERSON_N…" at bounding box center [333, 402] width 109 height 132
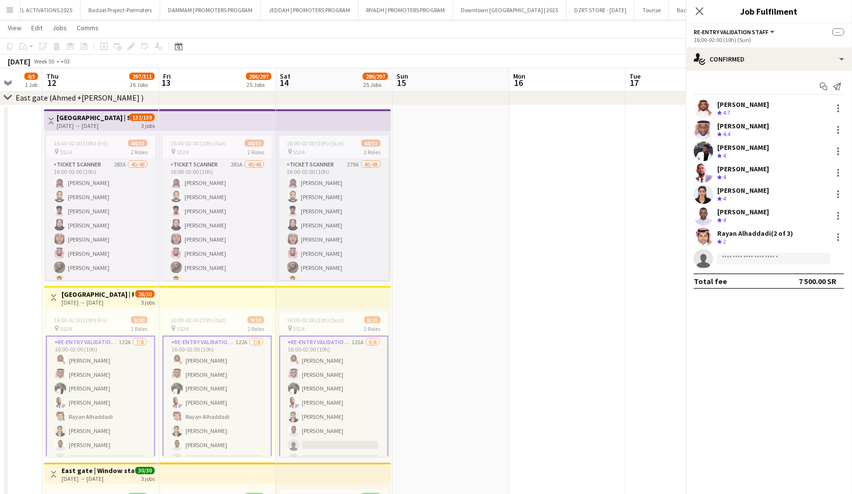
scroll to position [0, 0]
click at [702, 194] on app-user-avatar at bounding box center [704, 195] width 20 height 20
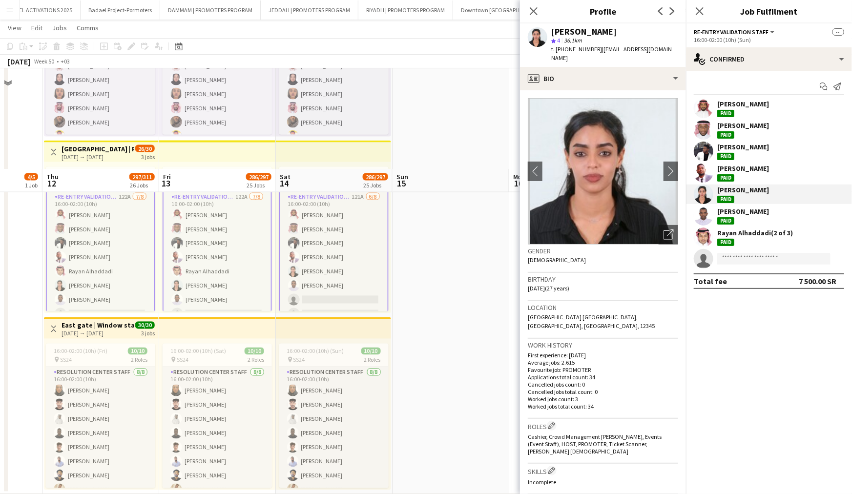
scroll to position [845, 0]
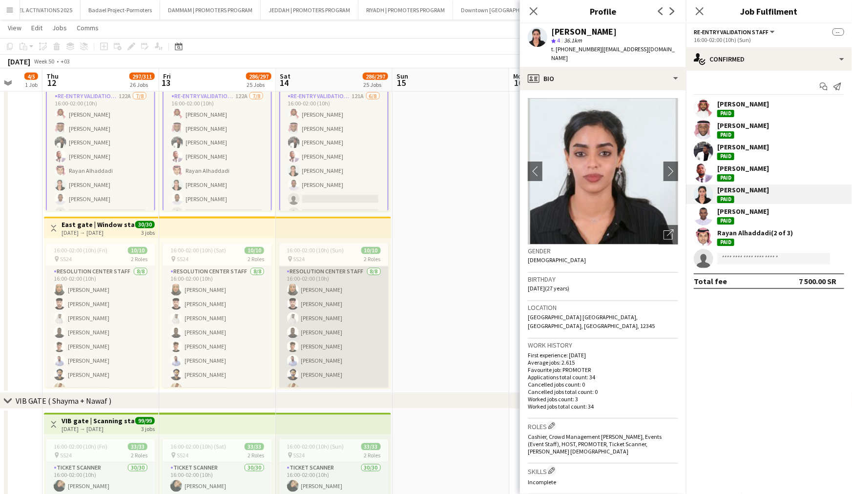
click at [352, 331] on app-card-role "Resolution Center Staff [DATE] 16:00-02:00 (10h) Remaz [PERSON_NAME] [PERSON_NA…" at bounding box center [333, 333] width 109 height 132
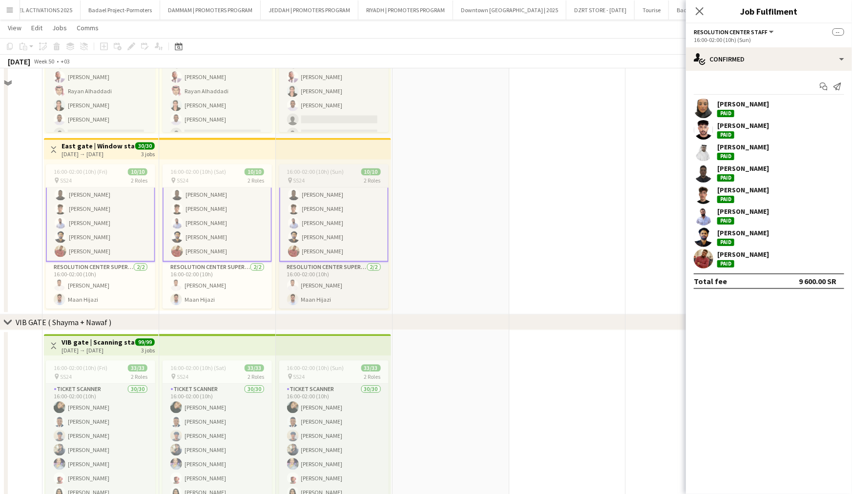
scroll to position [955, 0]
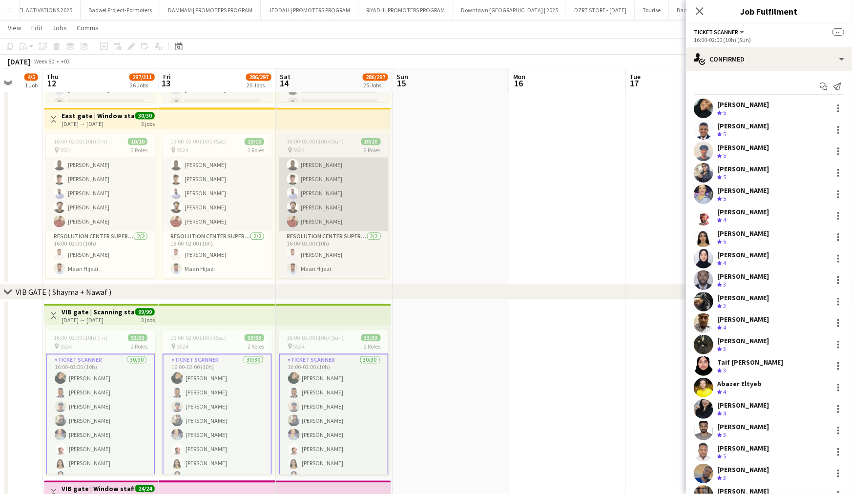
scroll to position [59, 0]
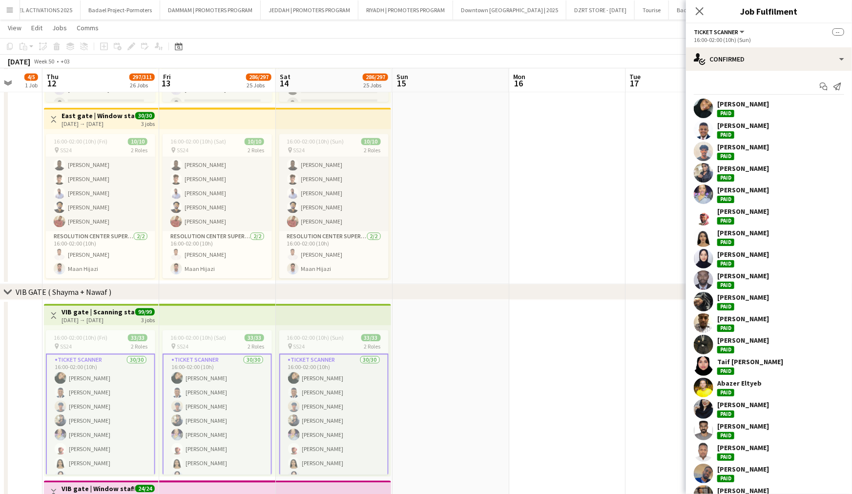
click at [707, 173] on app-user-avatar at bounding box center [704, 173] width 20 height 20
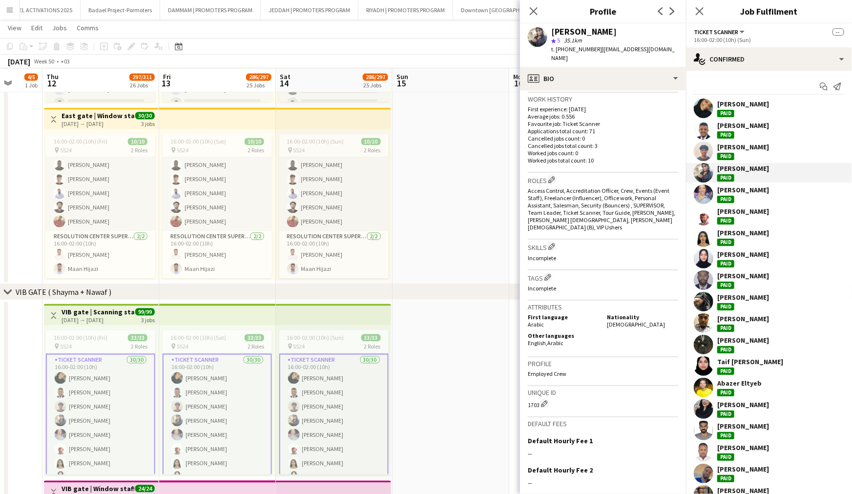
scroll to position [251, 0]
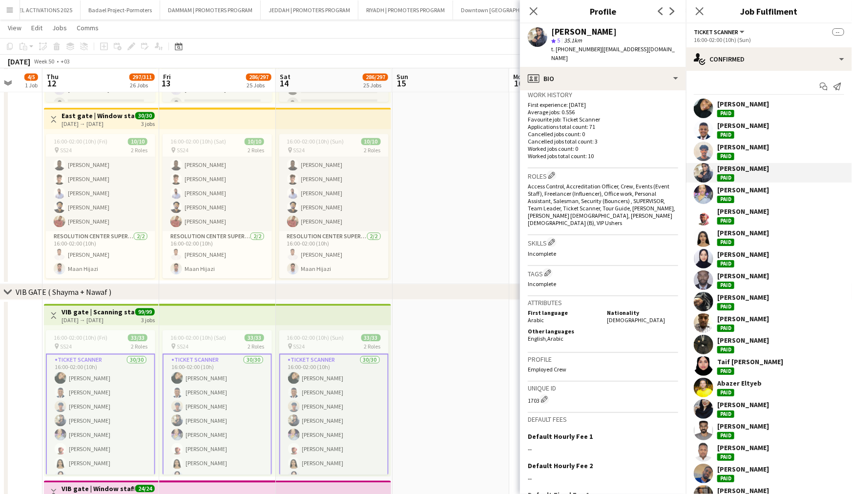
click at [709, 232] on app-user-avatar at bounding box center [704, 238] width 20 height 20
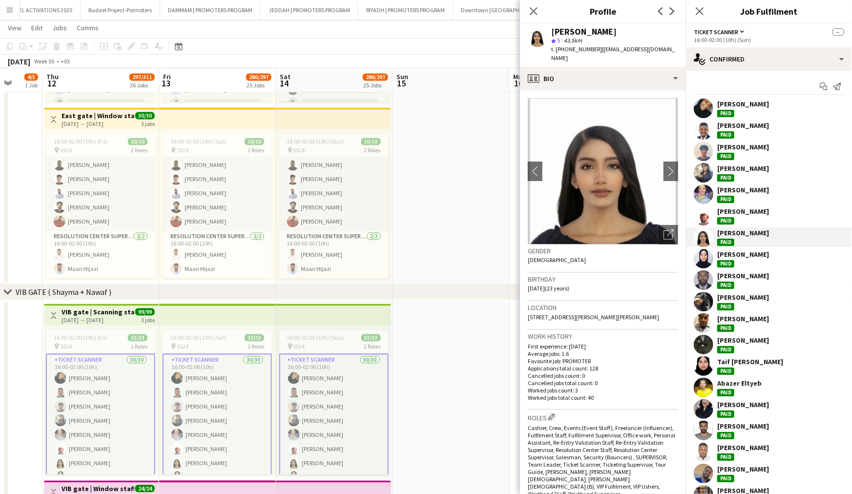
click at [702, 254] on app-user-avatar at bounding box center [704, 259] width 20 height 20
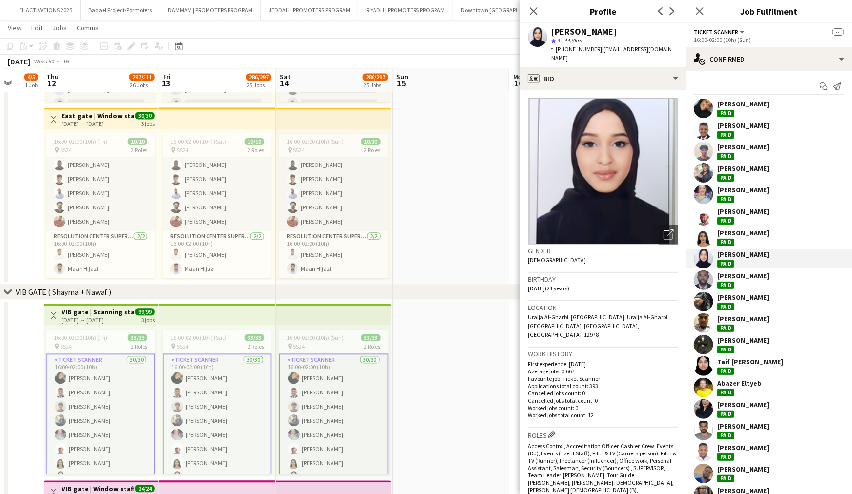
click at [703, 300] on app-user-avatar at bounding box center [704, 302] width 20 height 20
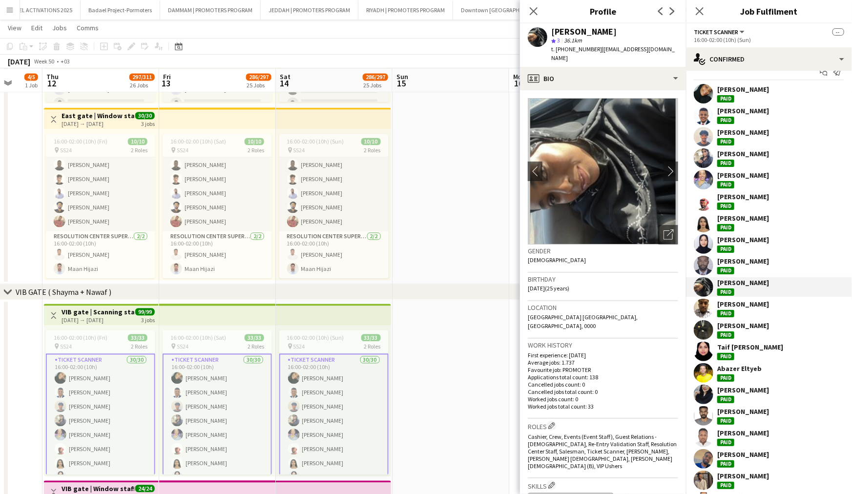
scroll to position [17, 0]
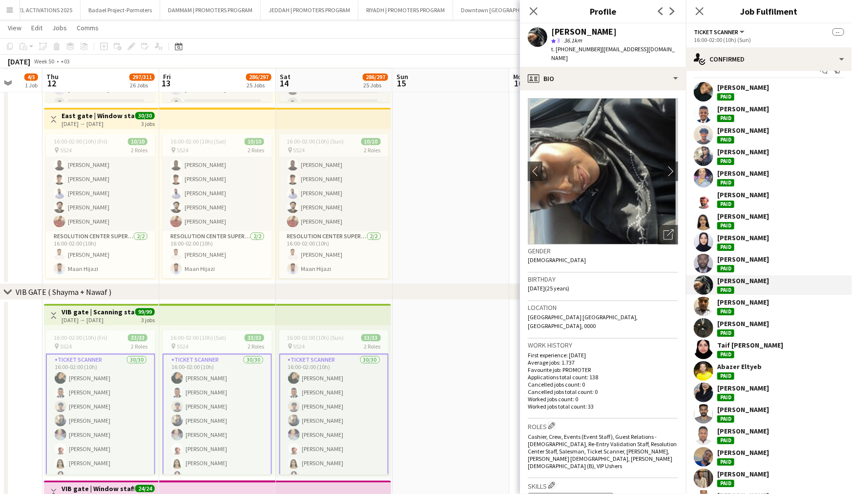
click at [701, 342] on app-user-avatar at bounding box center [704, 350] width 20 height 20
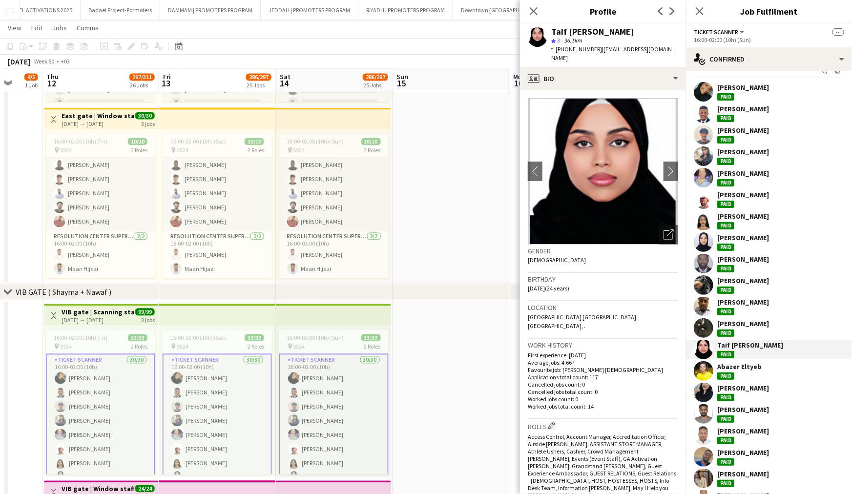
click at [708, 366] on app-user-avatar at bounding box center [704, 371] width 20 height 20
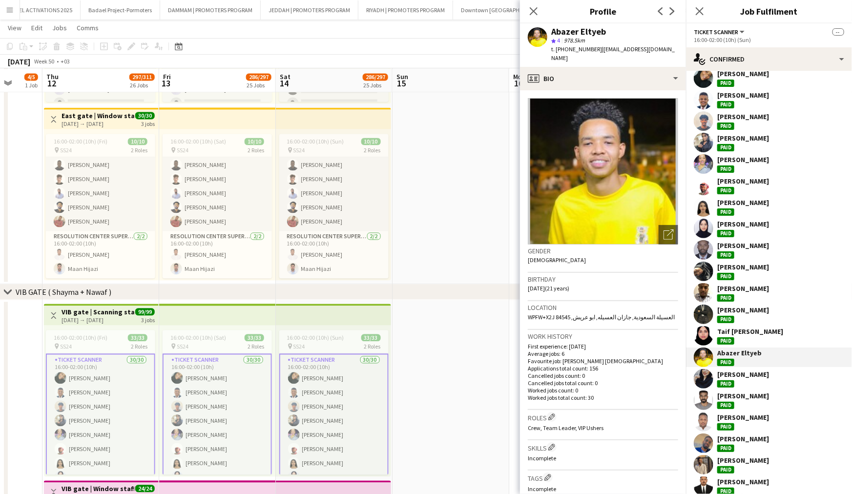
scroll to position [34, 0]
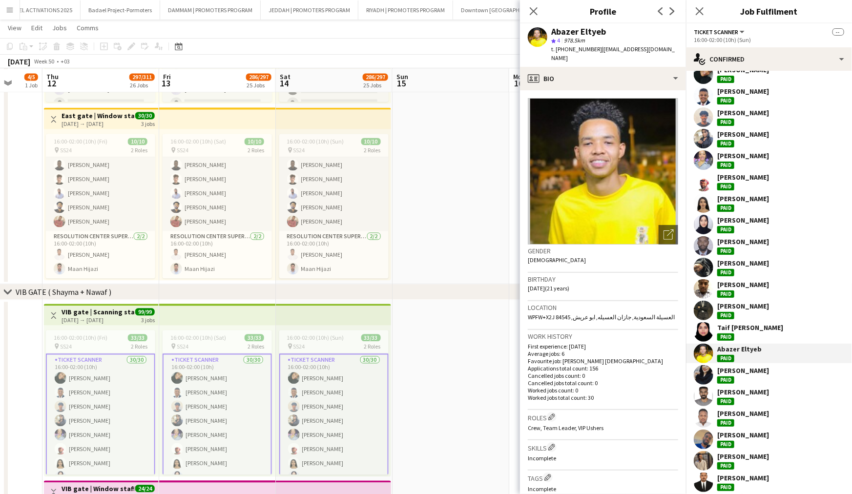
click at [708, 366] on app-user-avatar at bounding box center [704, 375] width 20 height 20
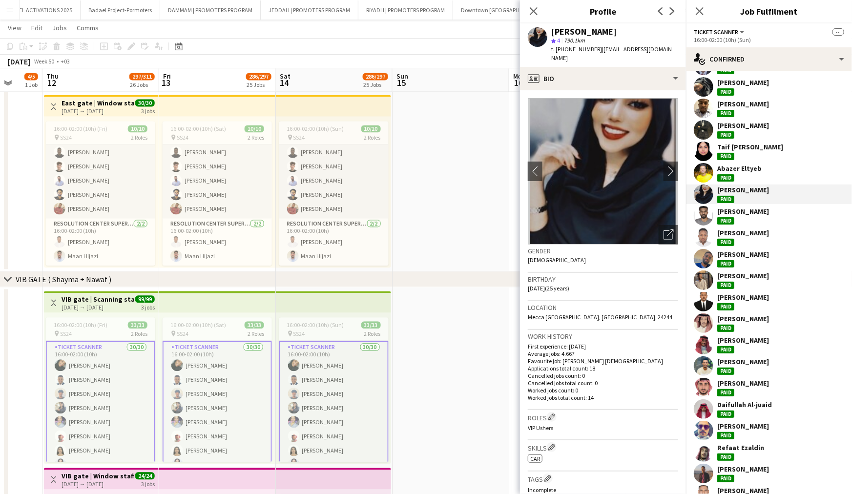
scroll to position [297, 0]
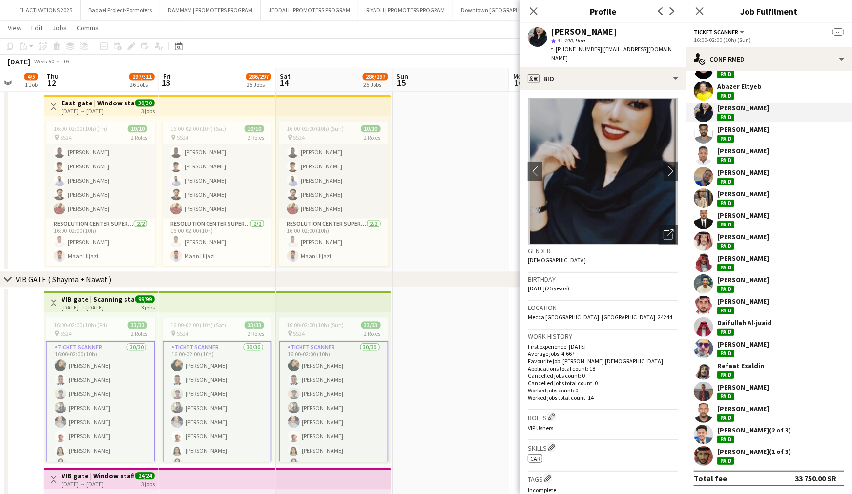
click at [699, 396] on app-user-avatar at bounding box center [704, 392] width 20 height 20
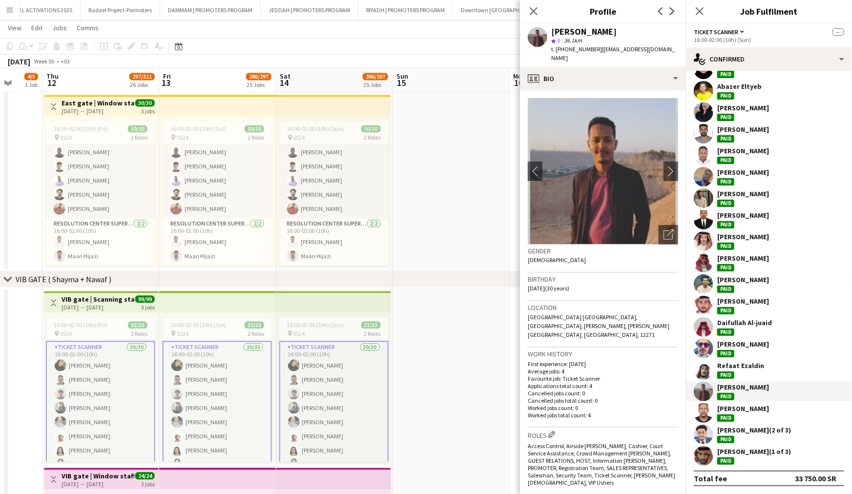
click at [705, 411] on app-user-avatar at bounding box center [704, 413] width 20 height 20
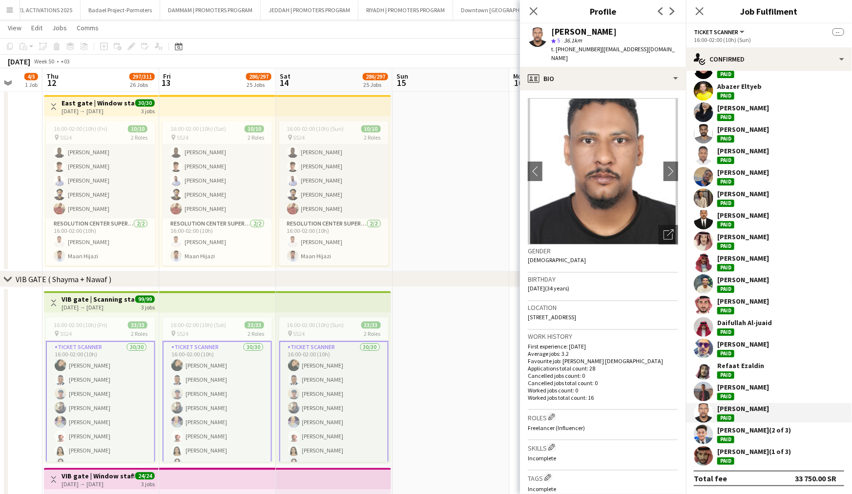
click at [706, 423] on div "[PERSON_NAME] Paid [PERSON_NAME] alkarim Paid [PERSON_NAME] Paid [PERSON_NAME] …" at bounding box center [769, 134] width 166 height 664
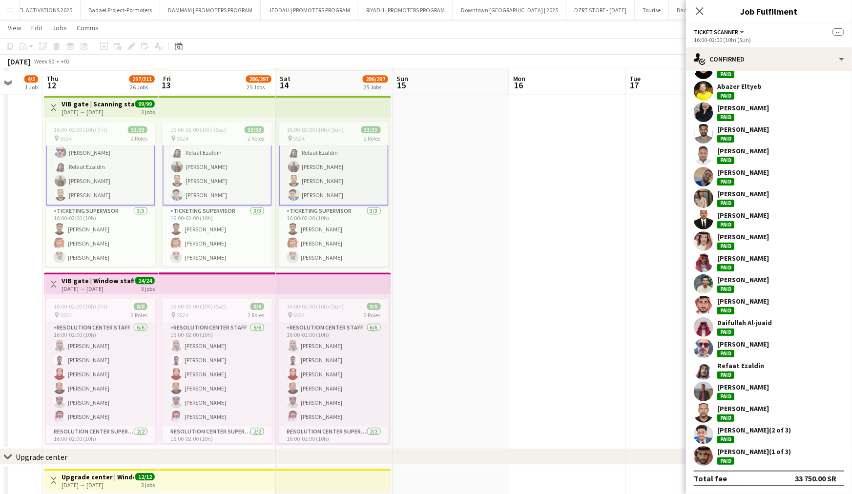
scroll to position [1165, 0]
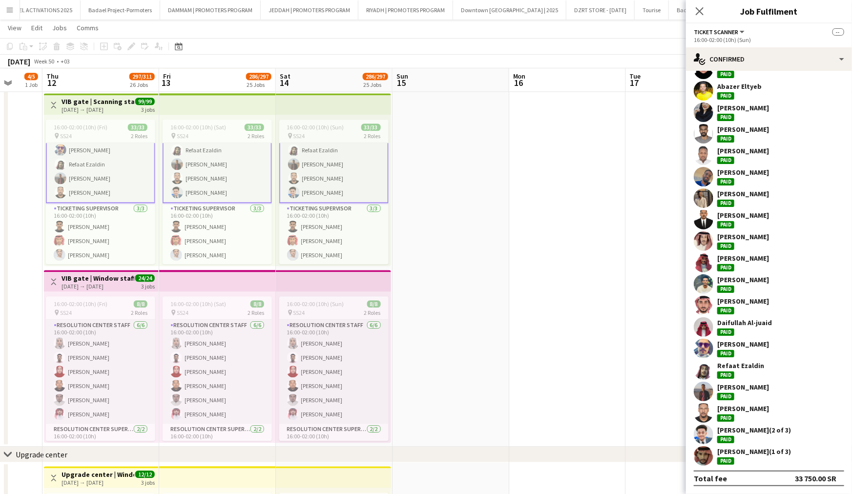
click at [348, 365] on app-card-role "Resolution Center Staff [DATE] 16:00-02:00 (10h) Amel [PERSON_NAME] Tahir maha …" at bounding box center [333, 372] width 109 height 104
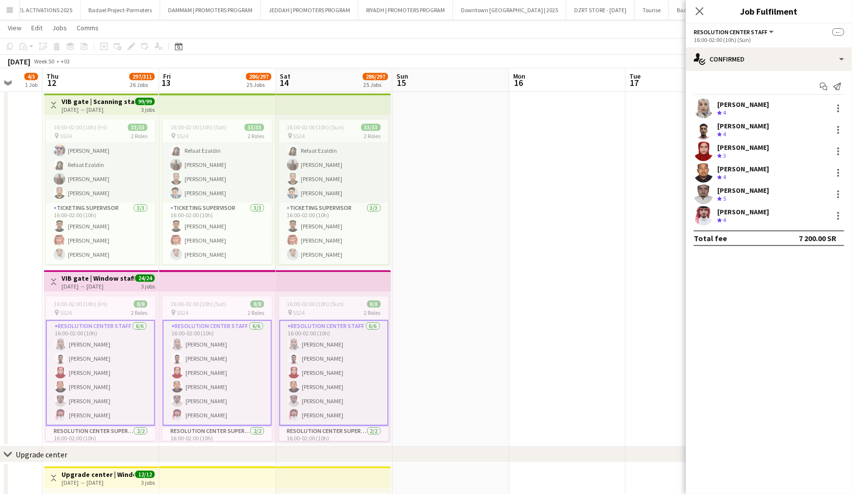
scroll to position [0, 0]
click at [728, 112] on div "Paid" at bounding box center [726, 113] width 17 height 7
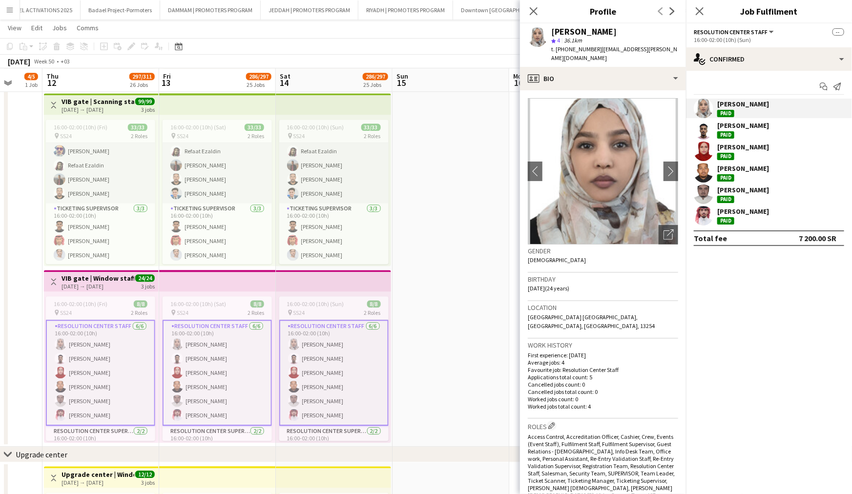
click at [747, 147] on div "[PERSON_NAME]" at bounding box center [744, 147] width 52 height 9
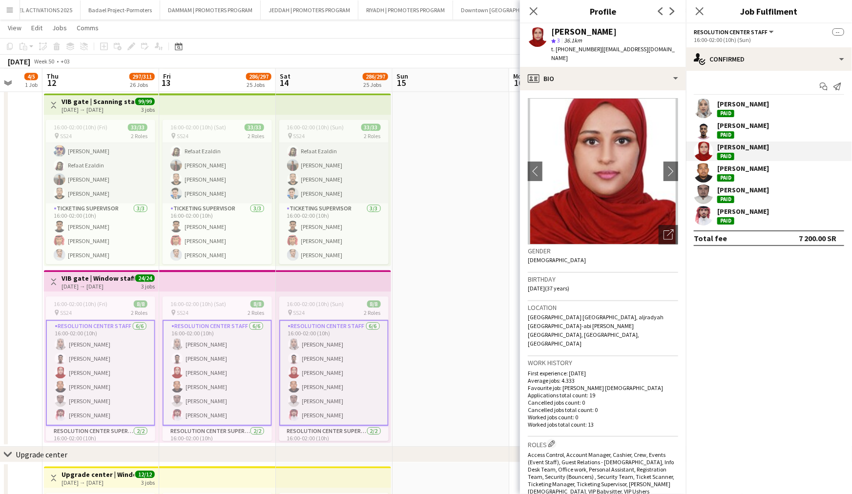
click at [749, 165] on div "[PERSON_NAME]" at bounding box center [744, 168] width 52 height 9
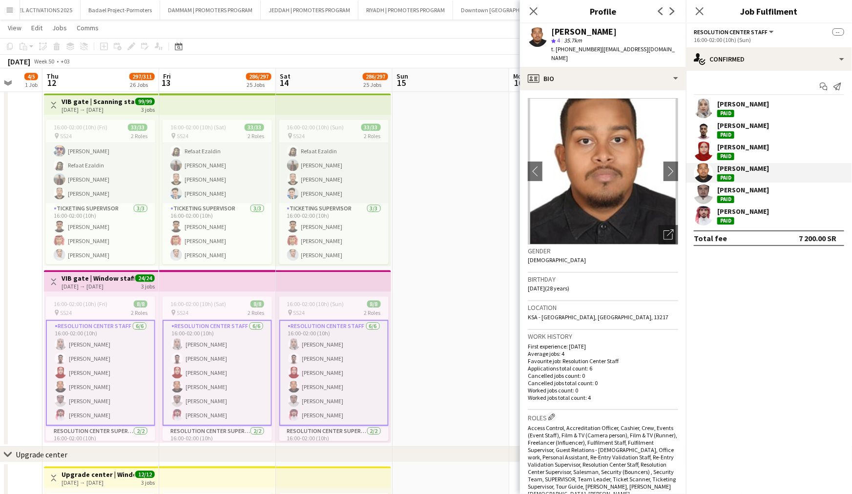
click at [758, 188] on div "[PERSON_NAME] Paid" at bounding box center [769, 195] width 166 height 20
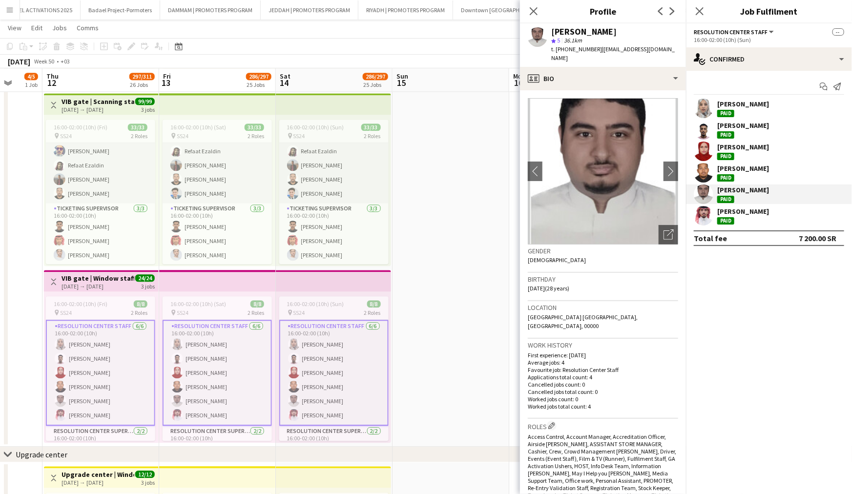
click at [756, 214] on div "[PERSON_NAME]" at bounding box center [769, 216] width 166 height 20
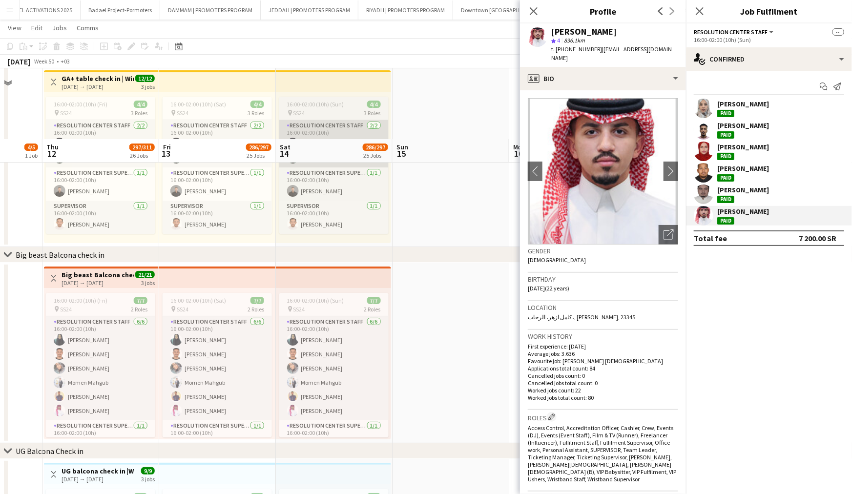
scroll to position [1828, 0]
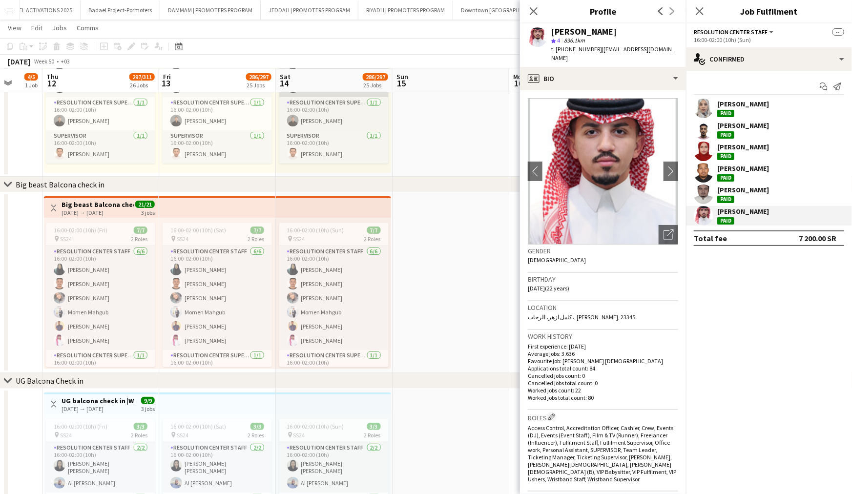
click at [339, 319] on app-card-role "Resolution Center Staff [DATE] 16:00-02:00 (10h) [PERSON_NAME] [PERSON_NAME] [P…" at bounding box center [333, 298] width 109 height 104
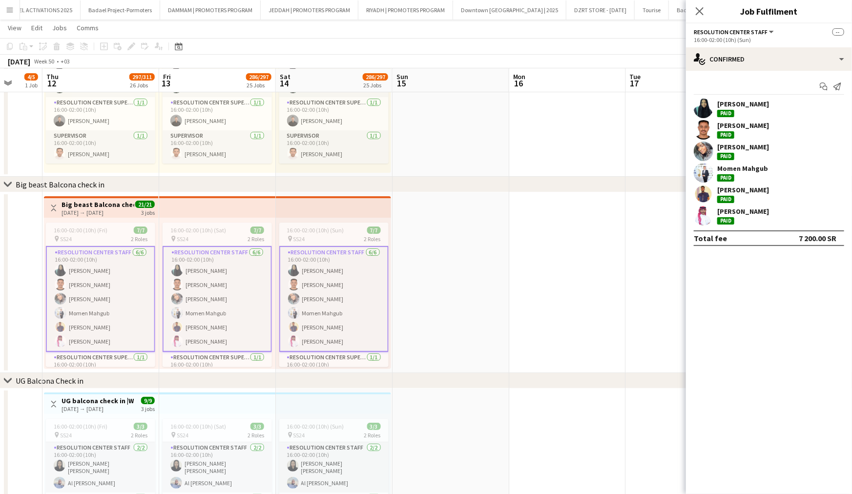
click at [713, 106] on app-user-avatar at bounding box center [704, 109] width 20 height 20
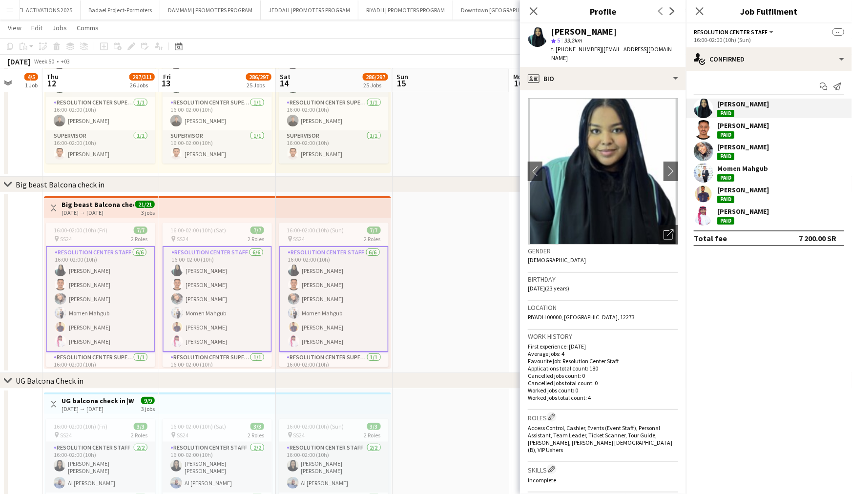
click at [704, 129] on app-user-avatar at bounding box center [704, 130] width 20 height 20
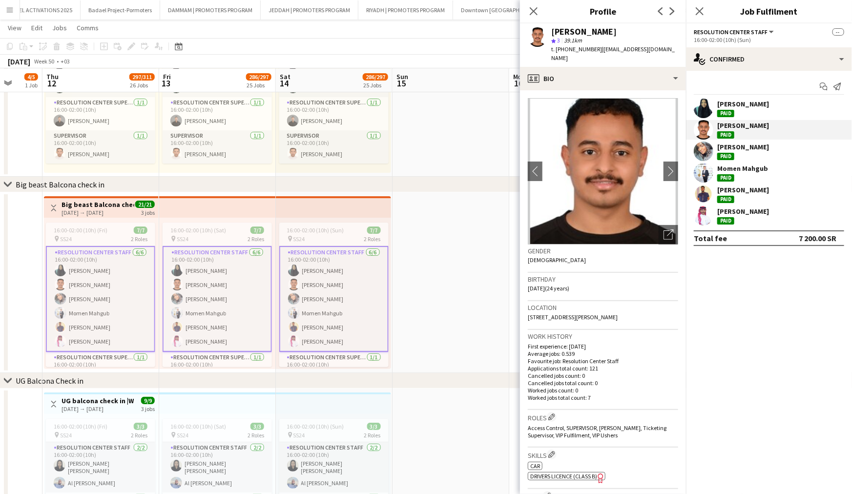
click at [710, 104] on app-user-avatar at bounding box center [704, 109] width 20 height 20
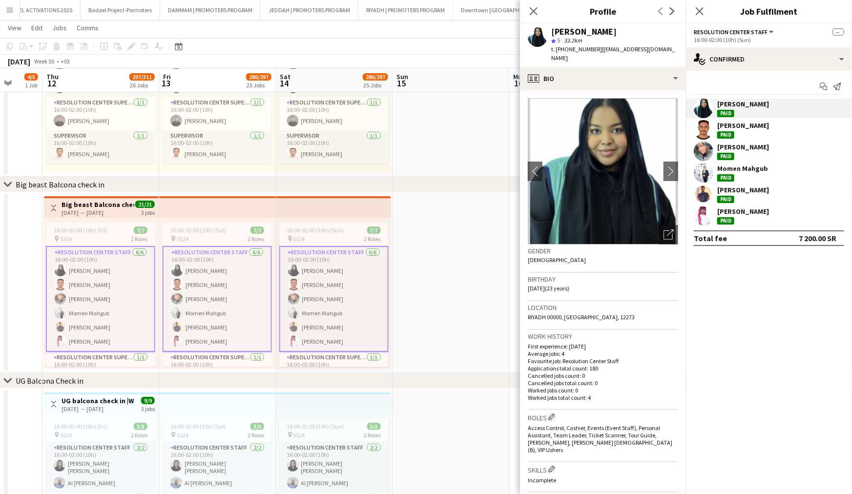
click at [703, 159] on app-user-avatar at bounding box center [704, 152] width 20 height 20
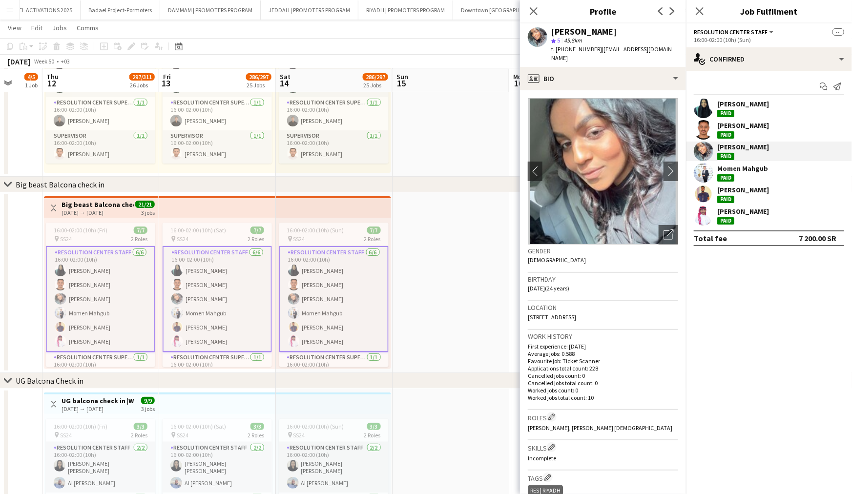
click at [703, 172] on app-user-avatar at bounding box center [704, 173] width 20 height 20
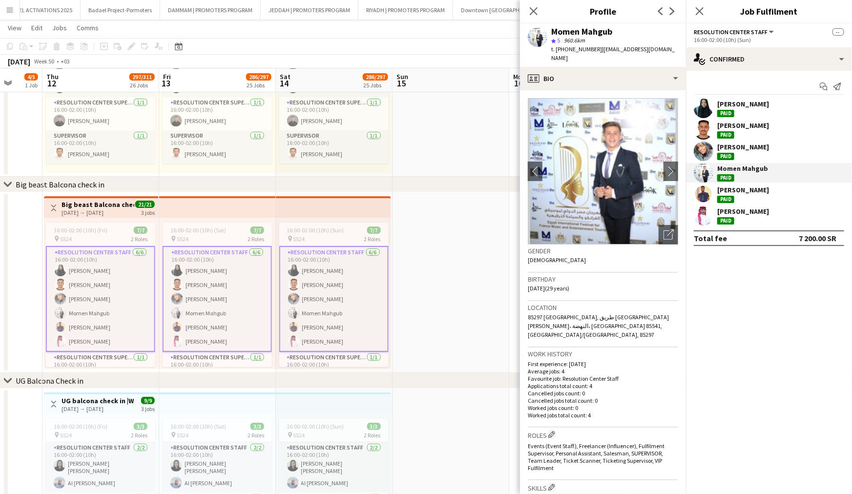
click at [704, 195] on app-user-avatar at bounding box center [704, 195] width 20 height 20
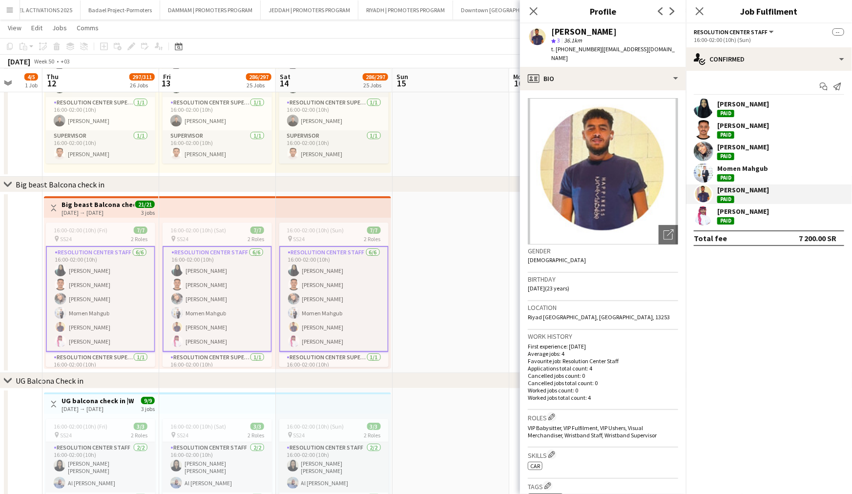
click at [702, 213] on app-user-avatar at bounding box center [704, 216] width 20 height 20
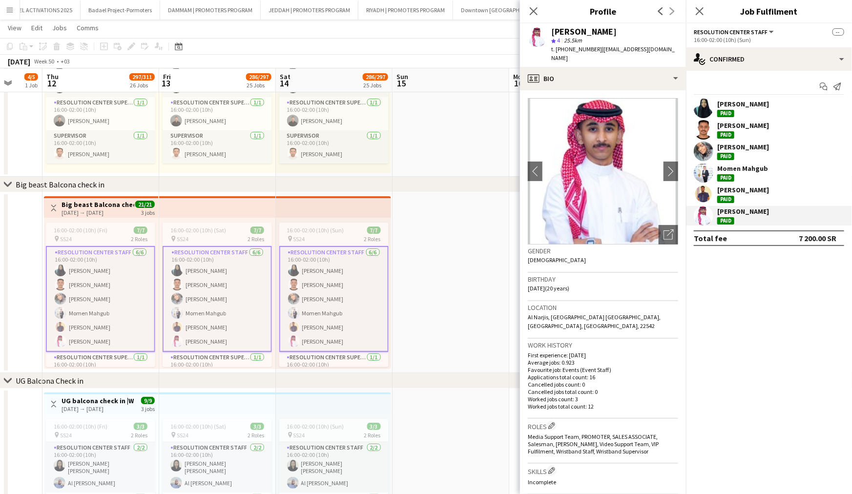
click at [701, 151] on app-user-avatar at bounding box center [704, 152] width 20 height 20
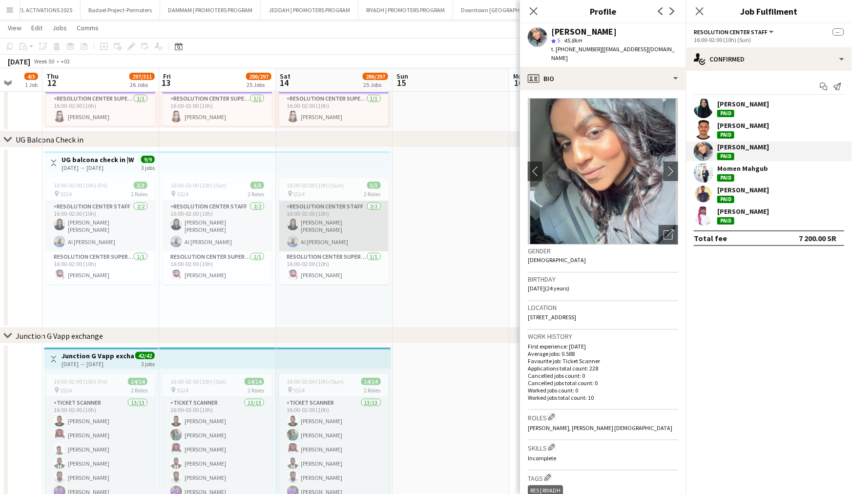
click at [347, 230] on app-card-role "Resolution Center Staff [DATE] 16:00-02:00 (10h) [PERSON_NAME] [PERSON_NAME] Al…" at bounding box center [333, 226] width 109 height 50
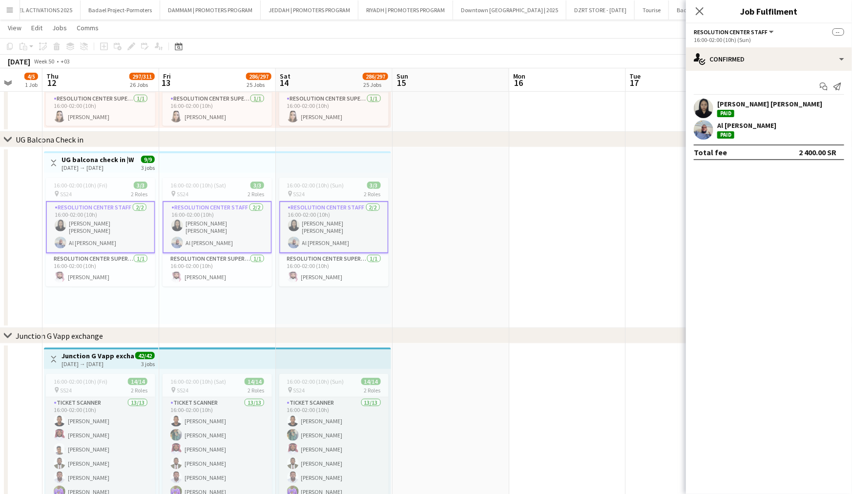
click at [749, 109] on div "[PERSON_NAME] [PERSON_NAME] Paid" at bounding box center [770, 109] width 105 height 18
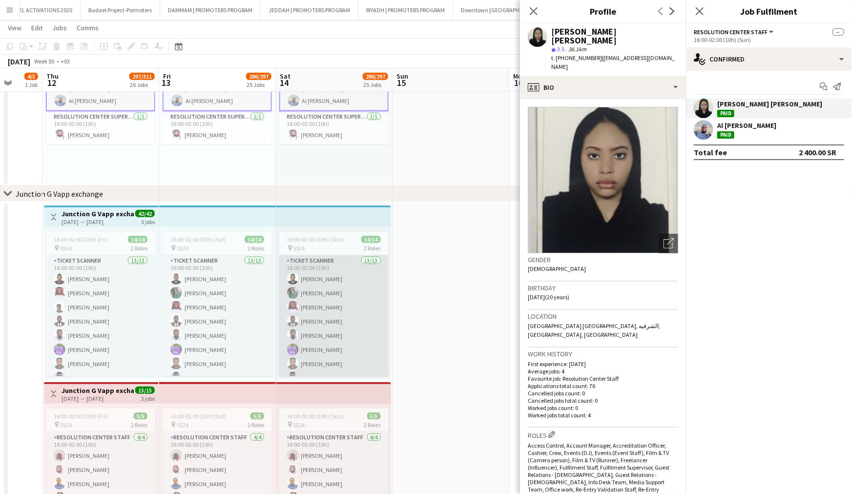
click at [349, 299] on app-card-role "Ticket Scanner 13/13 16:00-02:00 (10h) [PERSON_NAME] [PERSON_NAME] [PERSON_NAME…" at bounding box center [333, 356] width 109 height 203
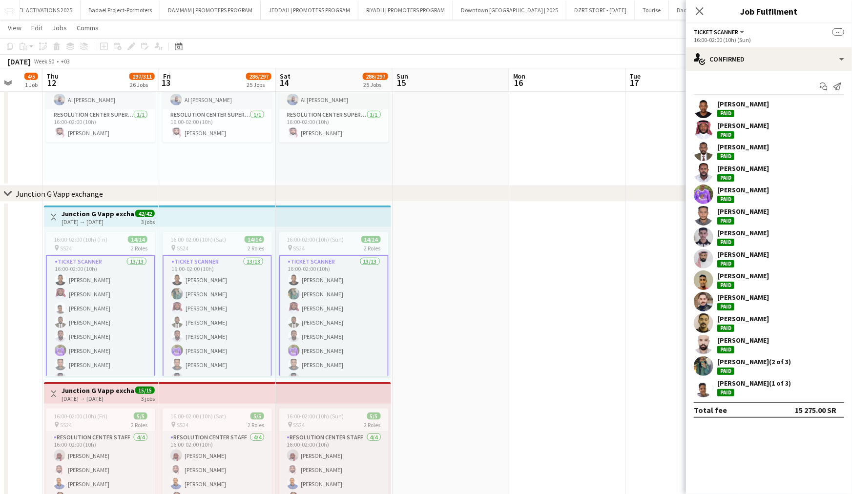
click at [708, 367] on app-user-avatar at bounding box center [704, 367] width 20 height 20
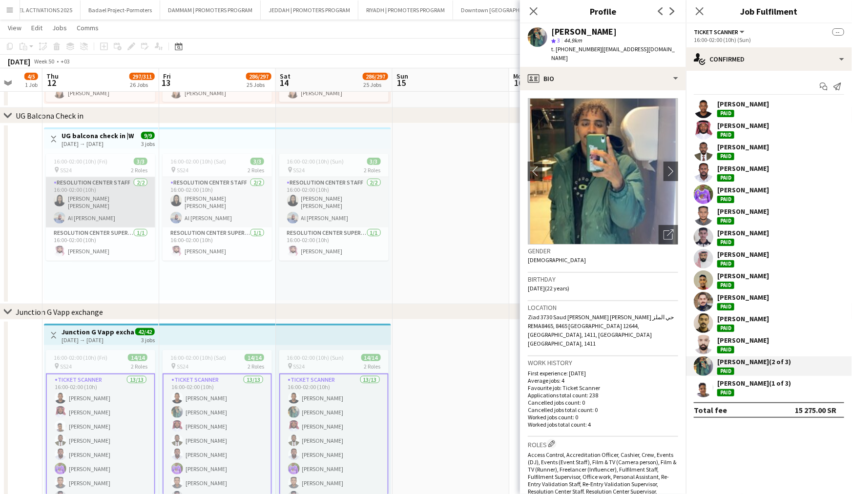
click at [126, 193] on app-card-role "Resolution Center Staff [DATE] 16:00-02:00 (10h) [PERSON_NAME] [PERSON_NAME] Al…" at bounding box center [100, 202] width 109 height 50
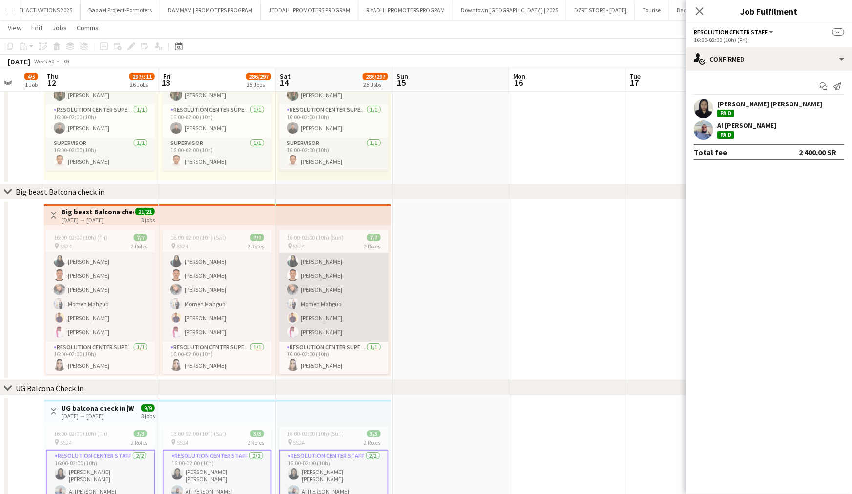
click at [359, 299] on app-card-role "Resolution Center Staff [DATE] 16:00-02:00 (10h) [PERSON_NAME] [PERSON_NAME] [P…" at bounding box center [333, 290] width 109 height 104
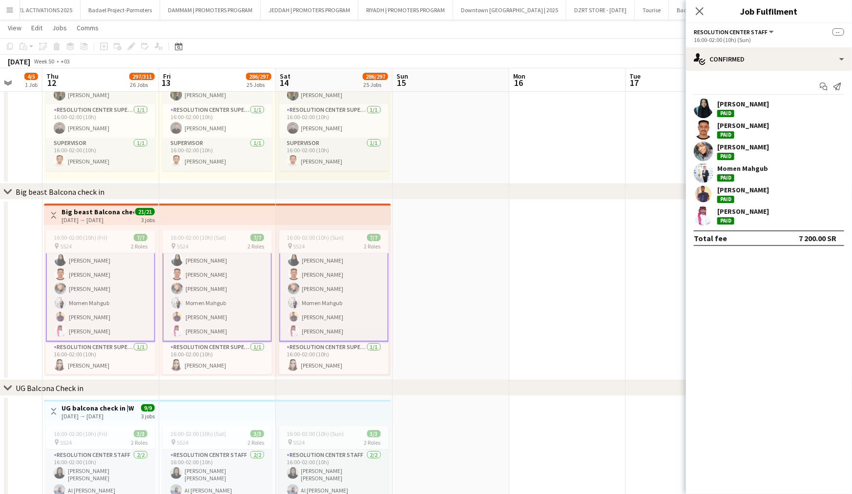
click at [707, 216] on app-user-avatar at bounding box center [704, 216] width 20 height 20
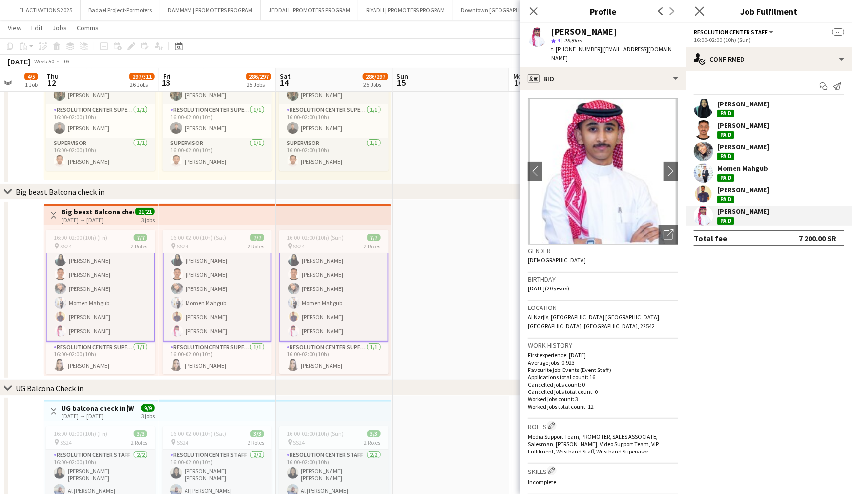
click at [698, 18] on app-icon "Close pop-in" at bounding box center [700, 11] width 14 height 14
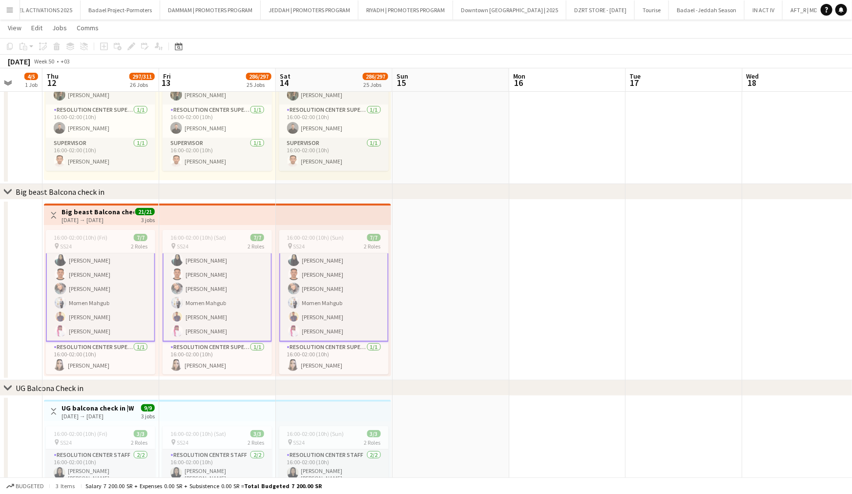
click at [10, 9] on app-icon "Menu" at bounding box center [10, 10] width 8 height 8
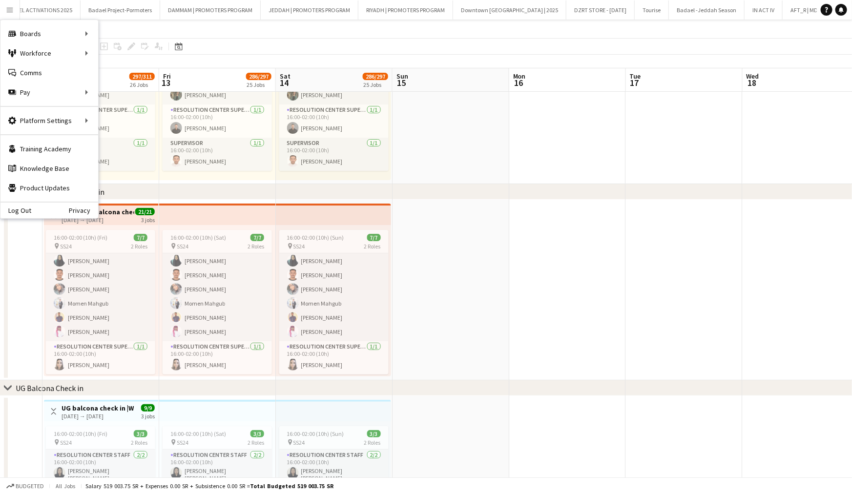
scroll to position [16, 0]
click at [130, 51] on link "My Workforce" at bounding box center [148, 53] width 98 height 20
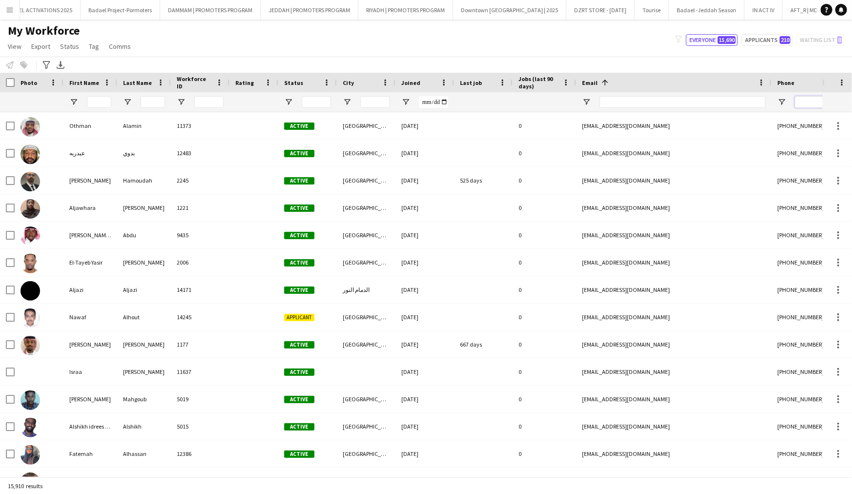
click at [811, 105] on input "Phone Filter Input" at bounding box center [843, 102] width 96 height 12
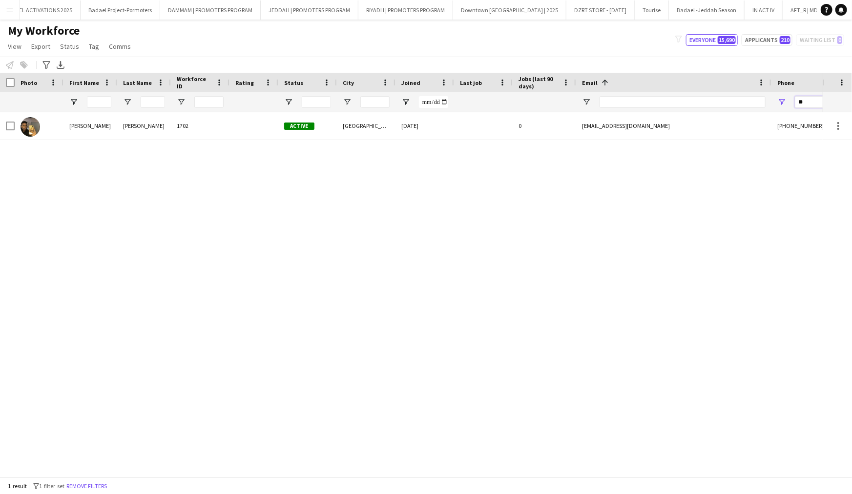
type input "*"
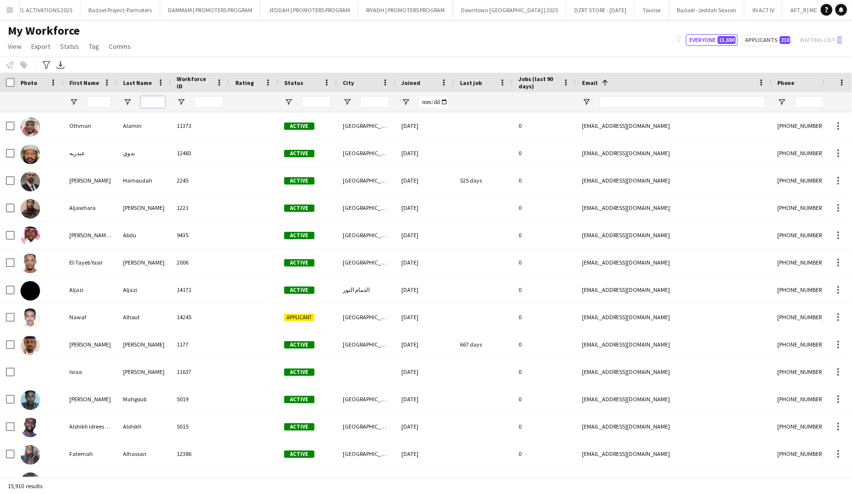
click at [149, 104] on input "Last Name Filter Input" at bounding box center [153, 102] width 24 height 12
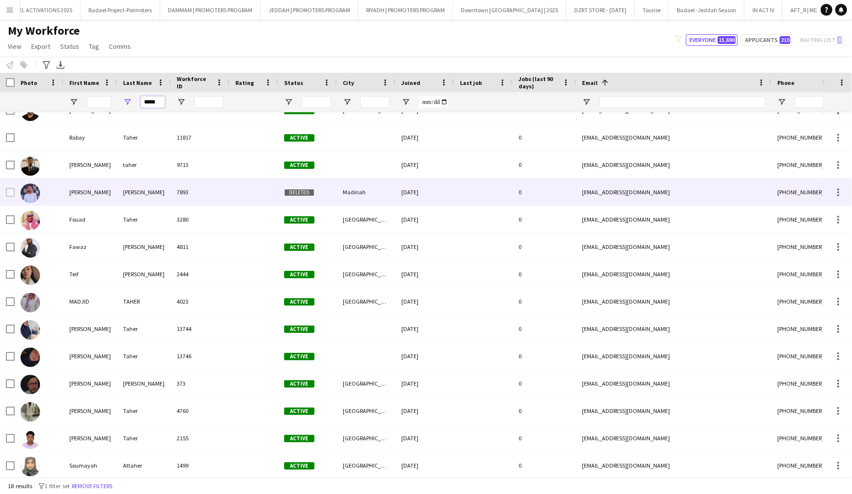
scroll to position [51, 0]
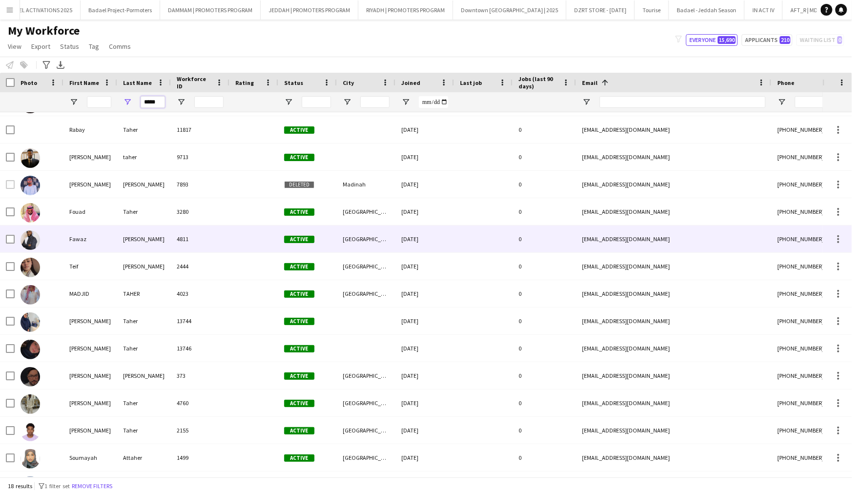
type input "*****"
click at [149, 239] on div "[PERSON_NAME]" at bounding box center [144, 239] width 54 height 27
